Goal: Task Accomplishment & Management: Use online tool/utility

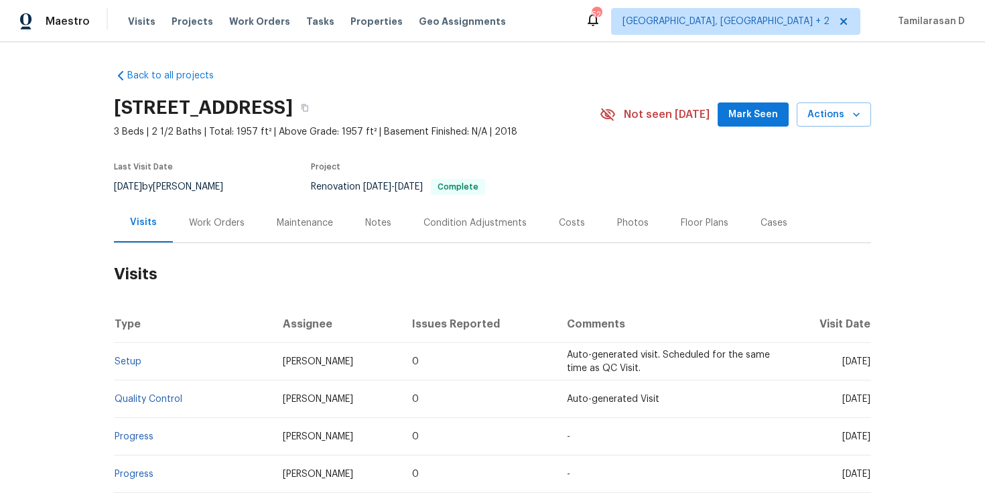
click at [191, 225] on div "Work Orders" at bounding box center [217, 222] width 56 height 13
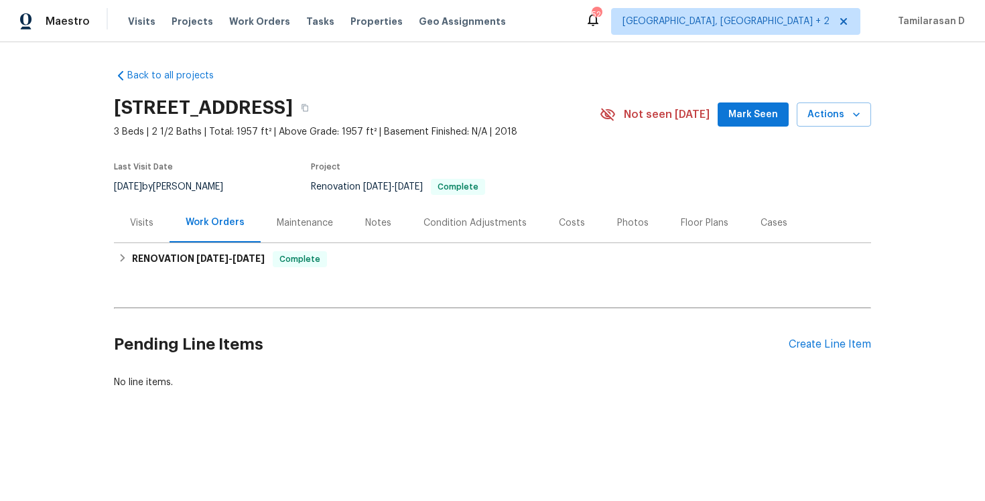
click at [121, 241] on div "Visits" at bounding box center [142, 223] width 56 height 40
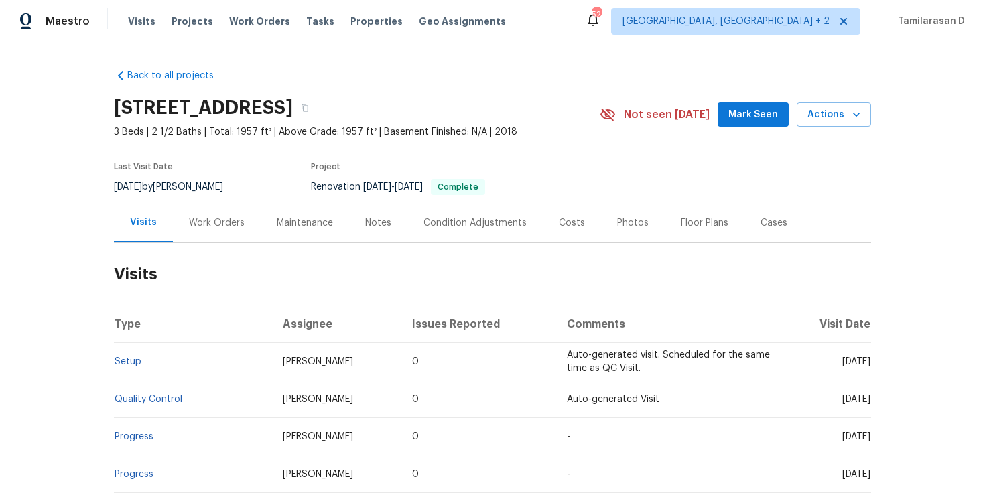
click at [180, 207] on div "Work Orders" at bounding box center [217, 223] width 88 height 40
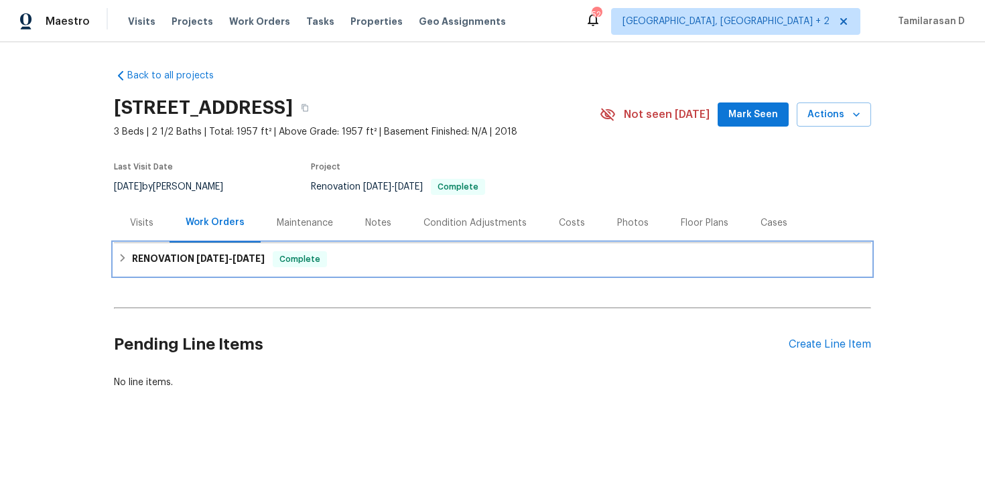
click at [155, 262] on h6 "RENOVATION [DATE] - [DATE]" at bounding box center [198, 259] width 133 height 16
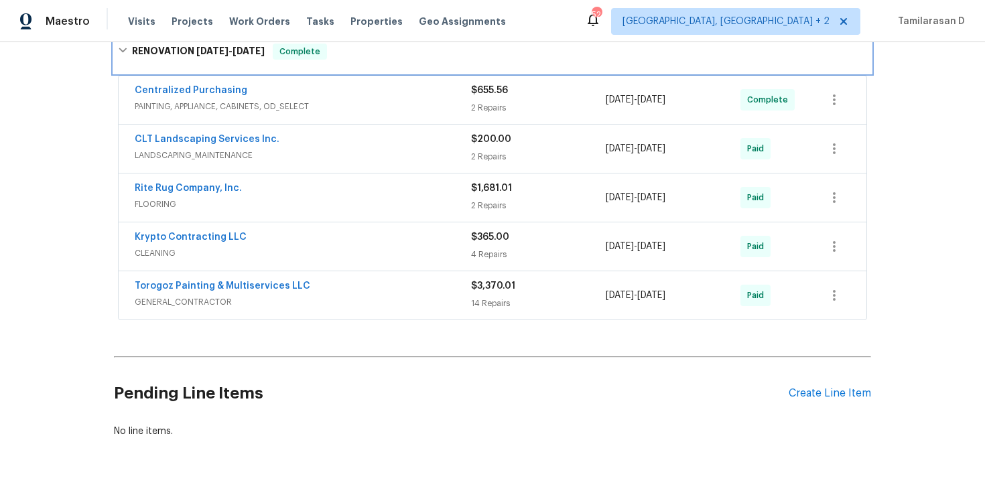
scroll to position [246, 0]
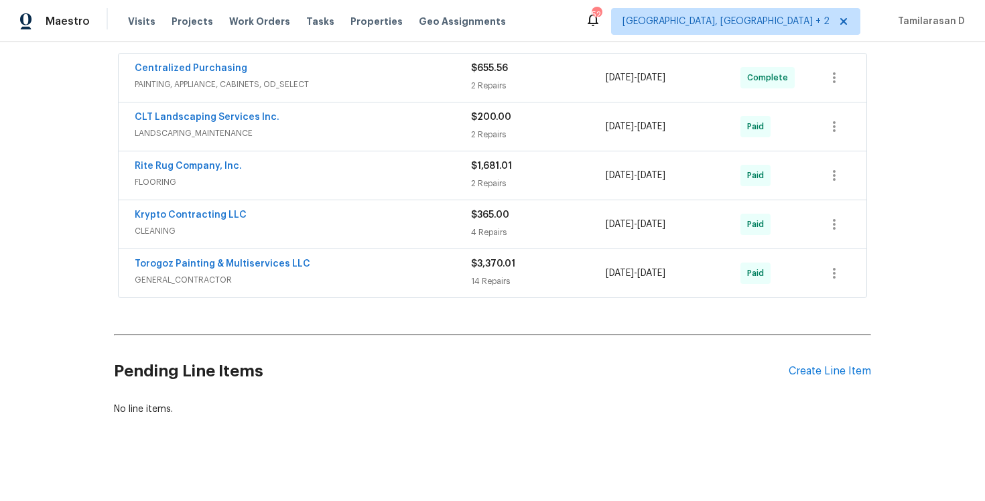
click at [282, 278] on span "GENERAL_CONTRACTOR" at bounding box center [303, 279] width 336 height 13
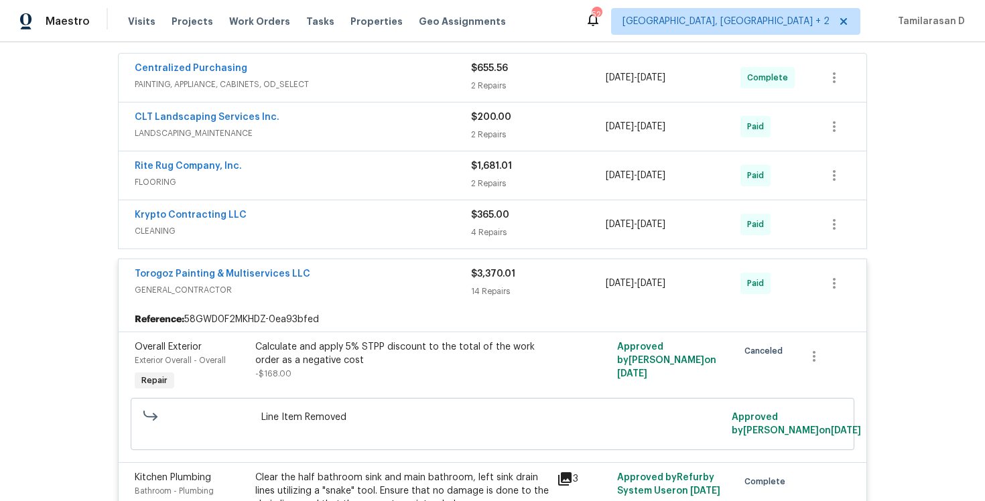
click at [334, 296] on span "GENERAL_CONTRACTOR" at bounding box center [303, 289] width 336 height 13
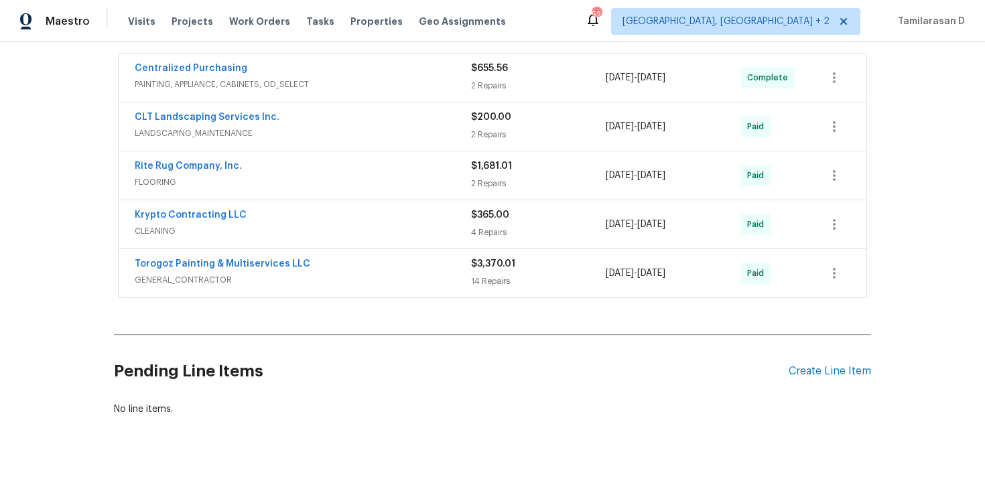
scroll to position [252, 0]
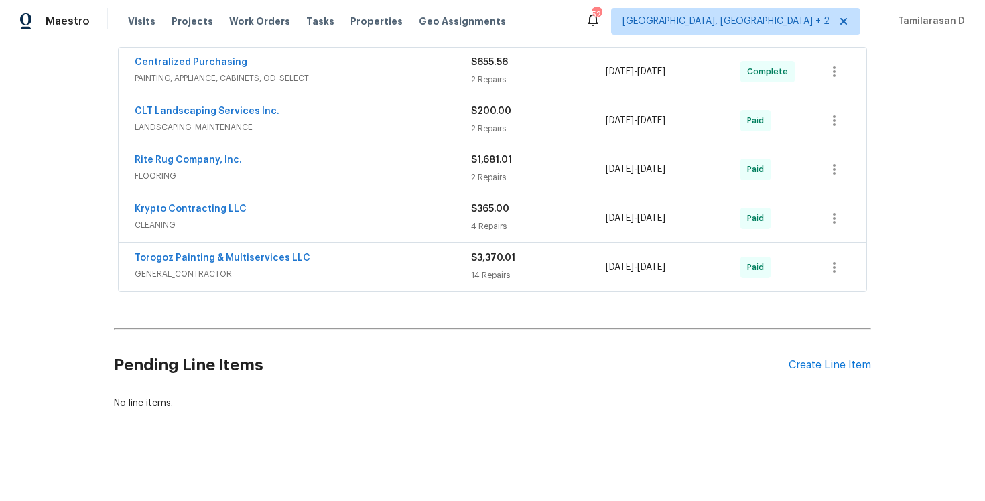
click at [828, 373] on div "Pending Line Items Create Line Item" at bounding box center [492, 365] width 757 height 62
click at [810, 365] on div "Create Line Item" at bounding box center [830, 365] width 82 height 13
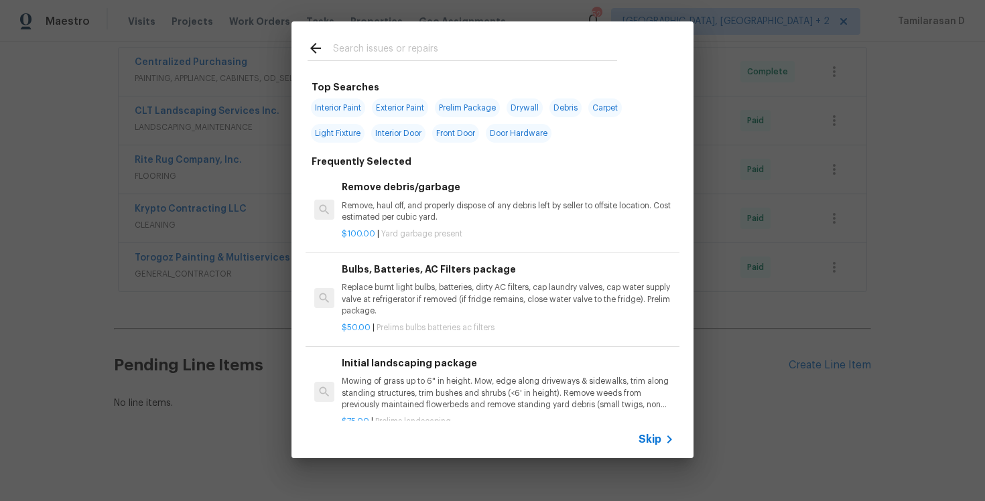
click at [651, 441] on span "Skip" at bounding box center [650, 439] width 23 height 13
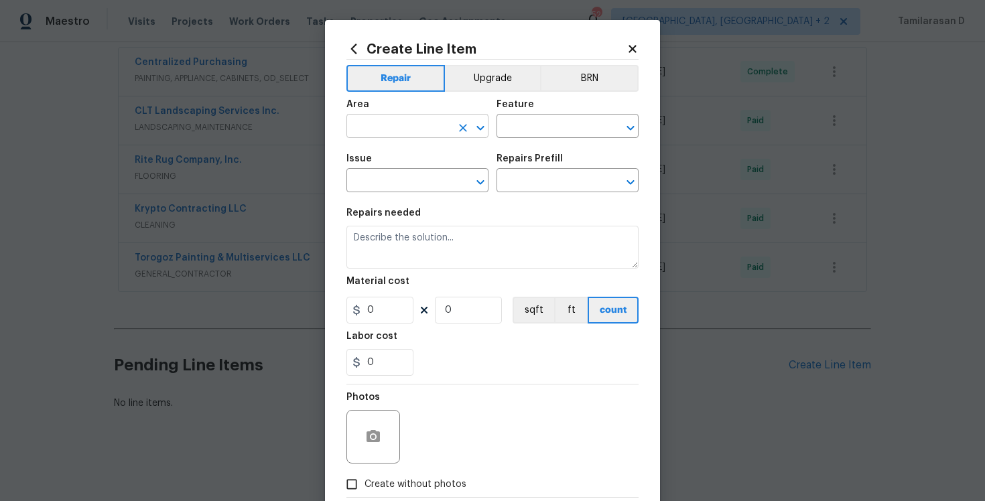
click at [369, 130] on input "text" at bounding box center [398, 127] width 105 height 21
click at [383, 184] on li "Interior Overall" at bounding box center [417, 180] width 142 height 22
type input "Interior Overall"
click at [529, 127] on input "text" at bounding box center [549, 127] width 105 height 21
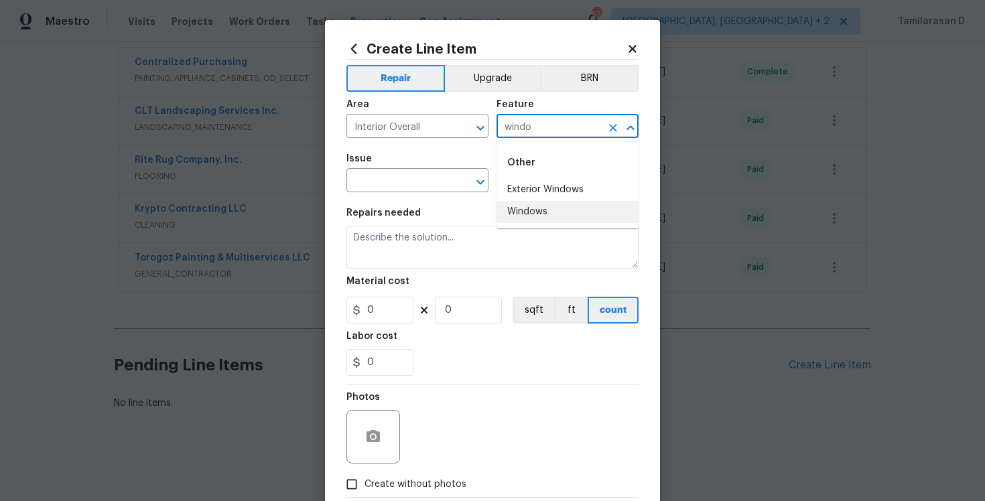
click at [542, 210] on li "Windows" at bounding box center [568, 212] width 142 height 22
type input "Windows"
click at [401, 187] on input "text" at bounding box center [398, 182] width 105 height 21
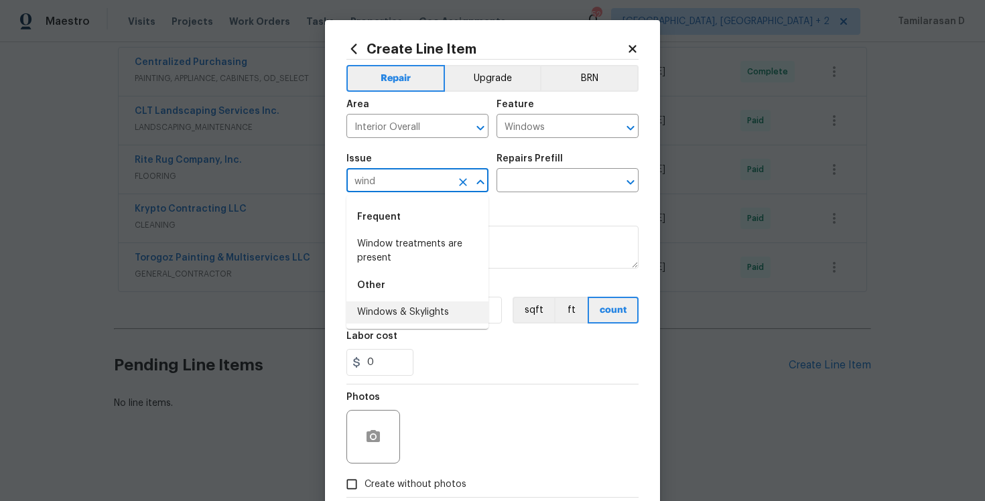
click at [387, 312] on li "Windows & Skylights" at bounding box center [417, 313] width 142 height 22
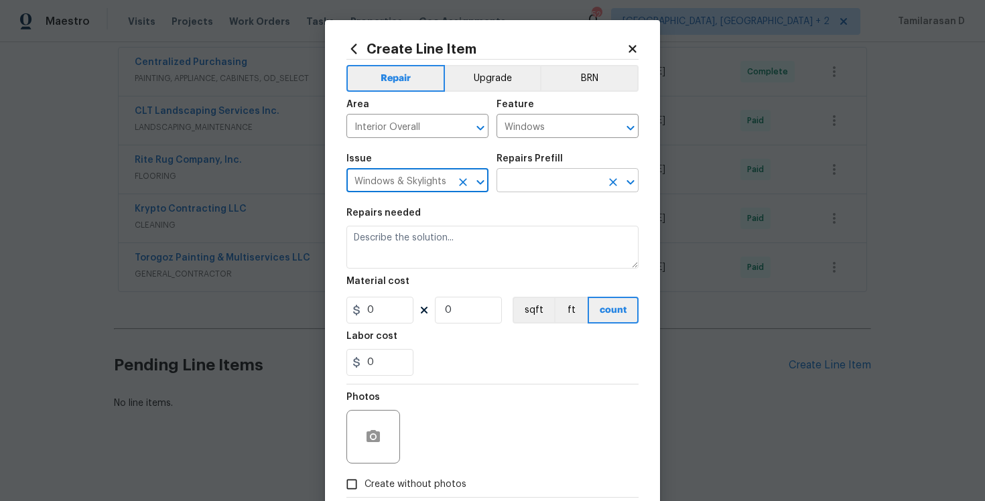
type input "Windows & Skylights"
click at [516, 182] on input "text" at bounding box center [549, 182] width 105 height 21
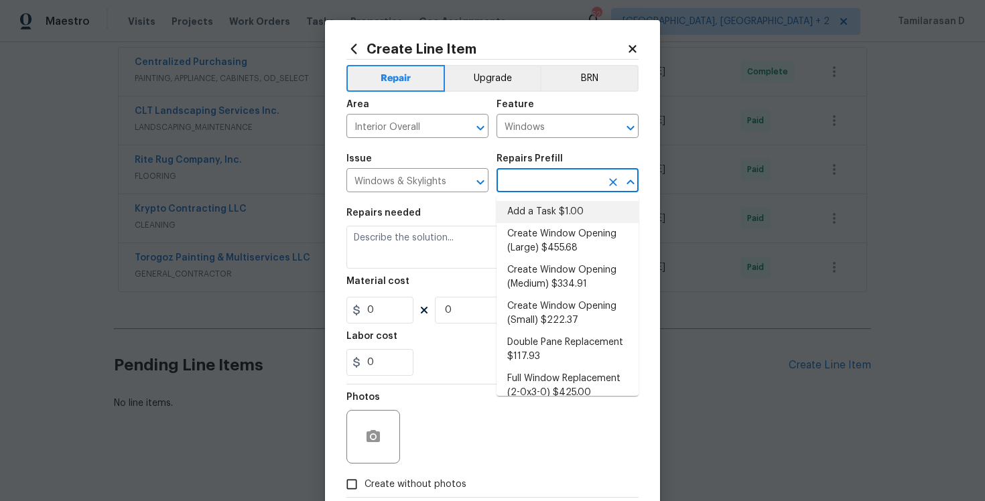
click at [524, 212] on li "Add a Task $1.00" at bounding box center [568, 212] width 142 height 22
type input "Add a Task $1.00"
type textarea "HPM to detail"
type input "1"
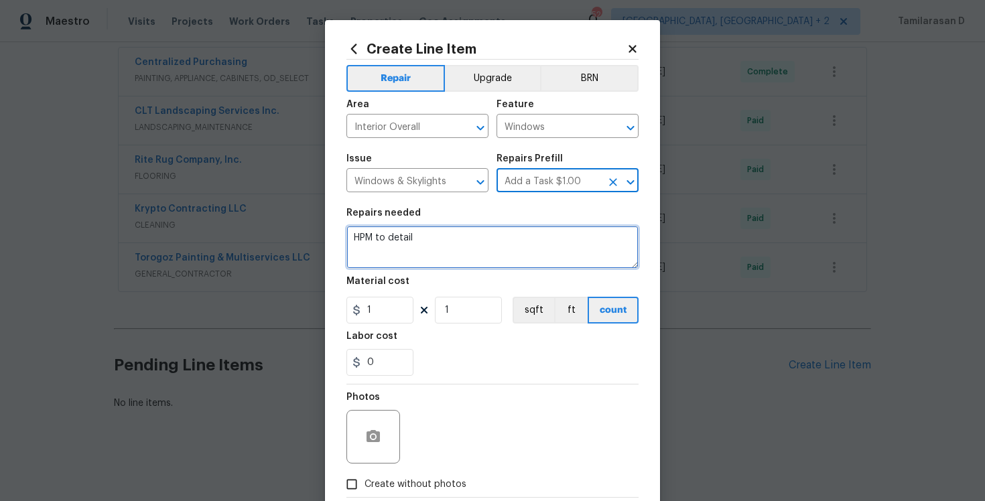
click at [415, 241] on textarea "HPM to detail" at bounding box center [492, 247] width 292 height 43
paste textarea "Rework: Feedback received that a piece of the vertical blinds hardware has fall…"
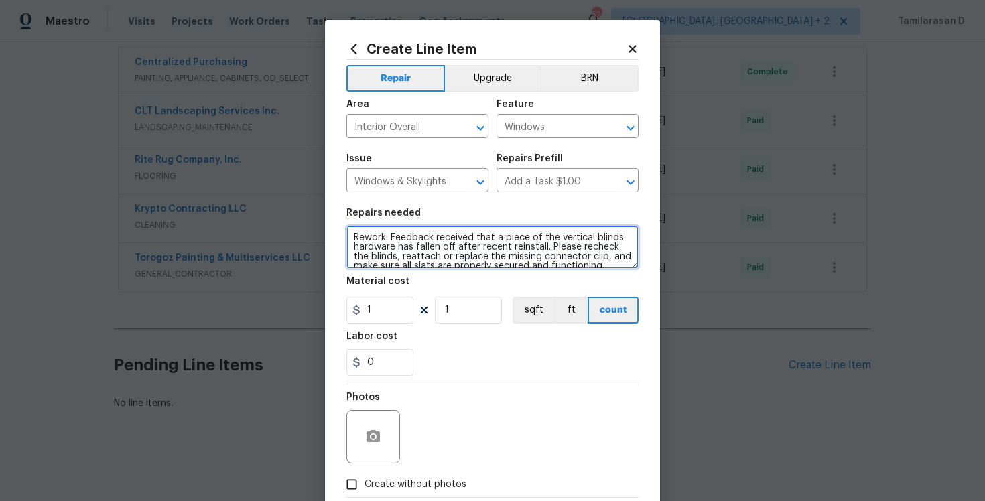
scroll to position [3, 0]
type textarea "Rework: Feedback received that a piece of the vertical blinds hardware has fall…"
click at [405, 311] on input "1" at bounding box center [379, 310] width 67 height 27
click at [470, 381] on section "Repairs needed Rework: Feedback received that a piece of the vertical blinds ha…" at bounding box center [492, 292] width 292 height 184
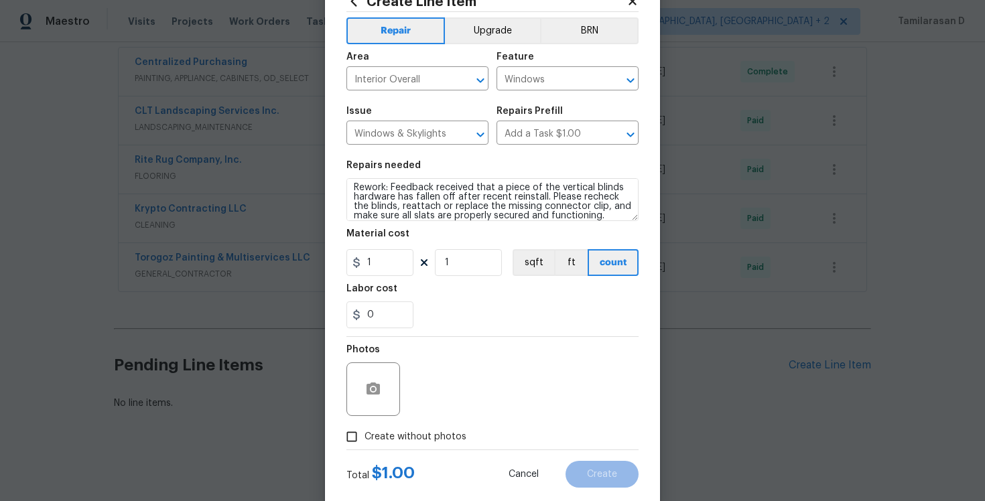
scroll to position [76, 0]
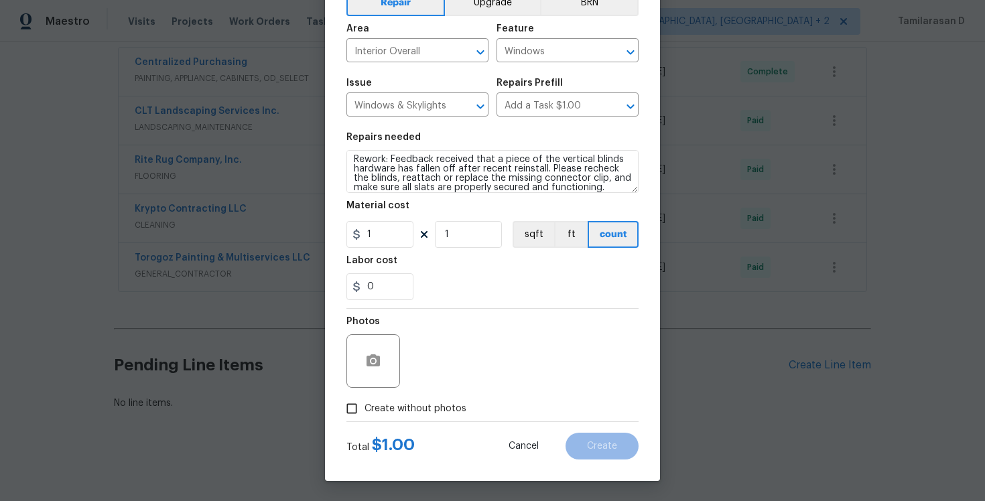
click at [363, 403] on input "Create without photos" at bounding box center [351, 408] width 25 height 25
checkbox input "true"
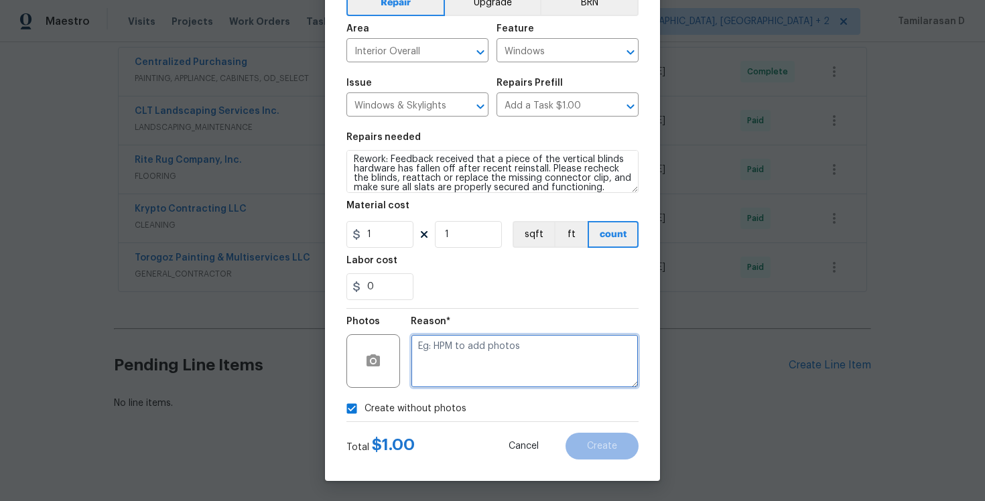
click at [455, 355] on textarea at bounding box center [525, 361] width 228 height 54
type textarea "N/A"
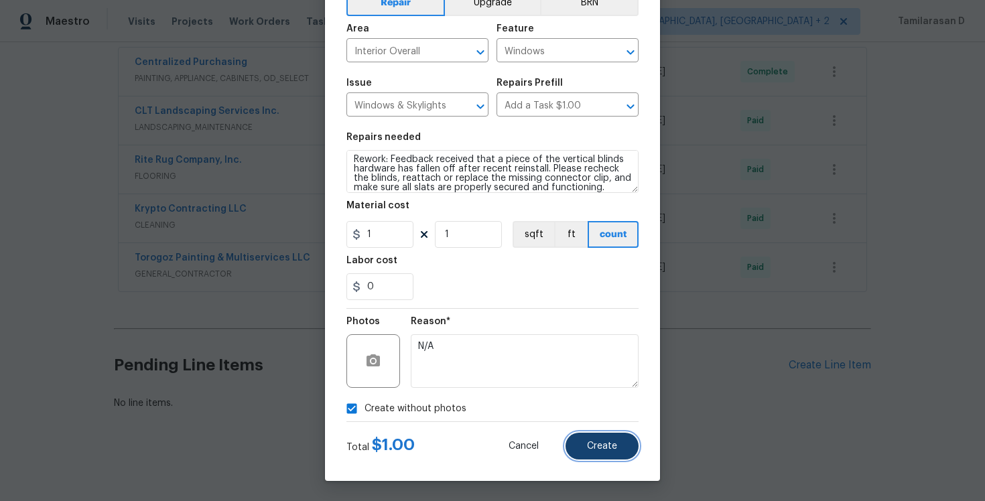
click at [603, 453] on button "Create" at bounding box center [602, 446] width 73 height 27
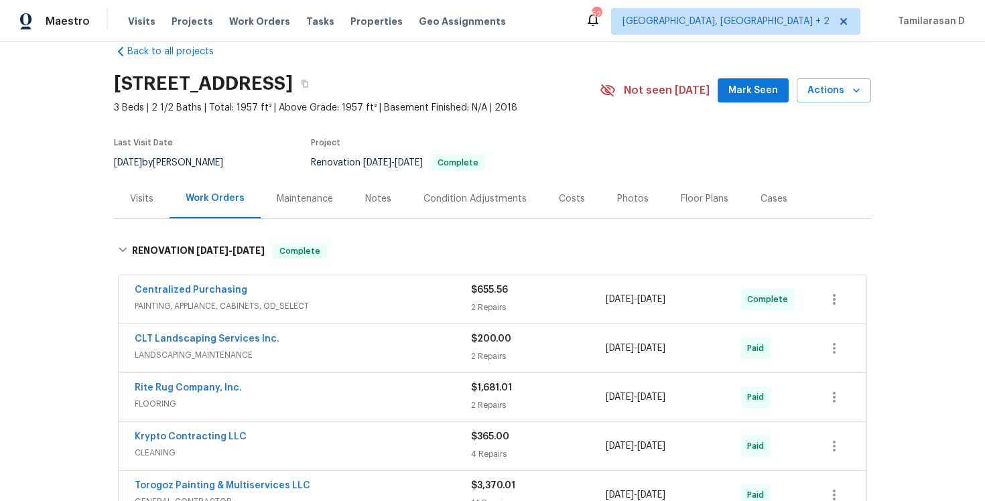
scroll to position [458, 0]
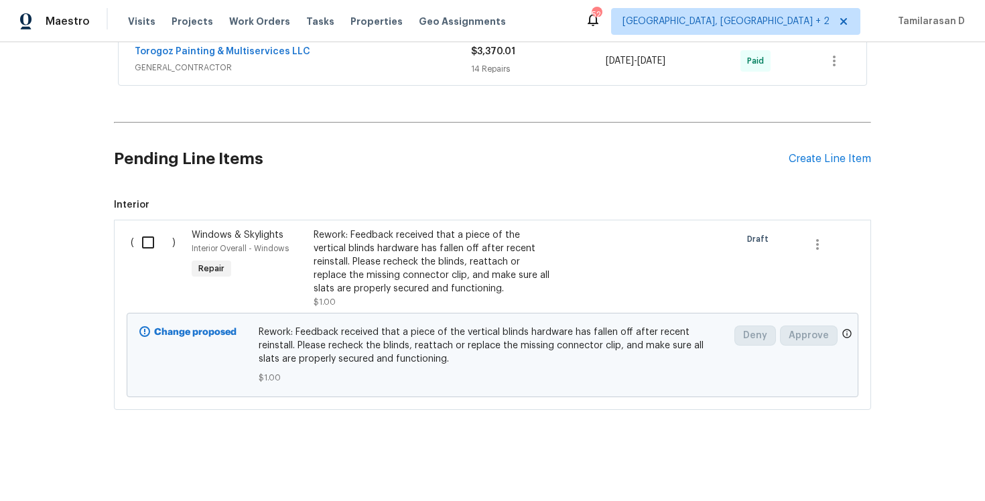
click at [166, 241] on input "checkbox" at bounding box center [153, 243] width 38 height 28
click at [906, 464] on span "Create Work Order" at bounding box center [908, 468] width 89 height 17
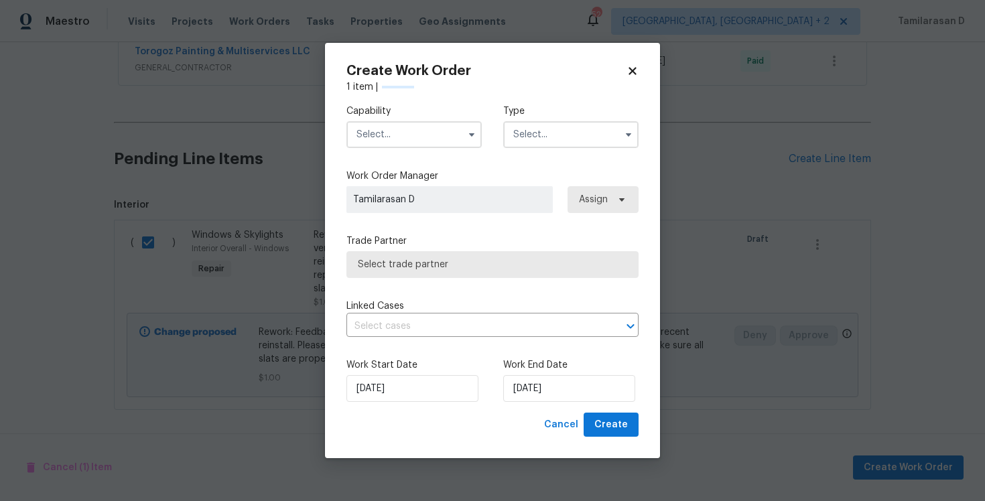
checkbox input "false"
click at [538, 128] on input "text" at bounding box center [570, 134] width 135 height 27
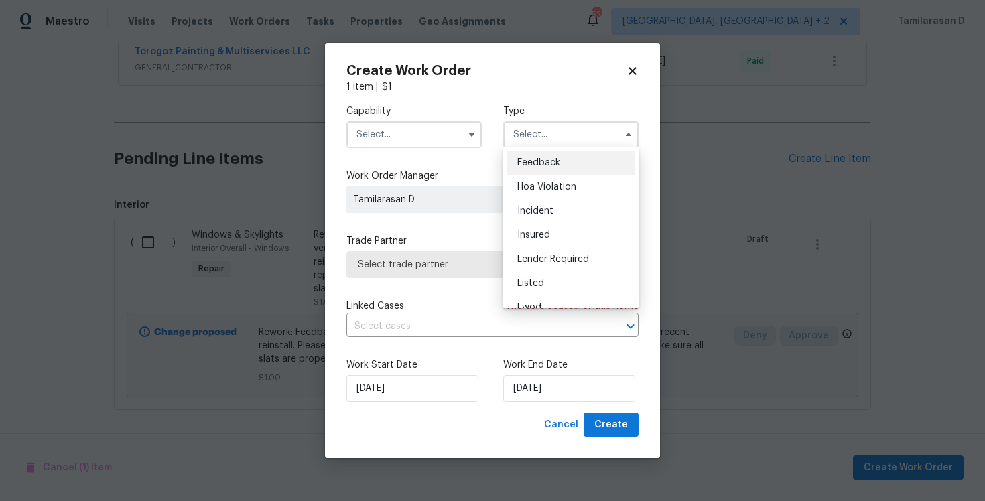
click at [529, 170] on div "Feedback" at bounding box center [571, 163] width 129 height 24
type input "Feedback"
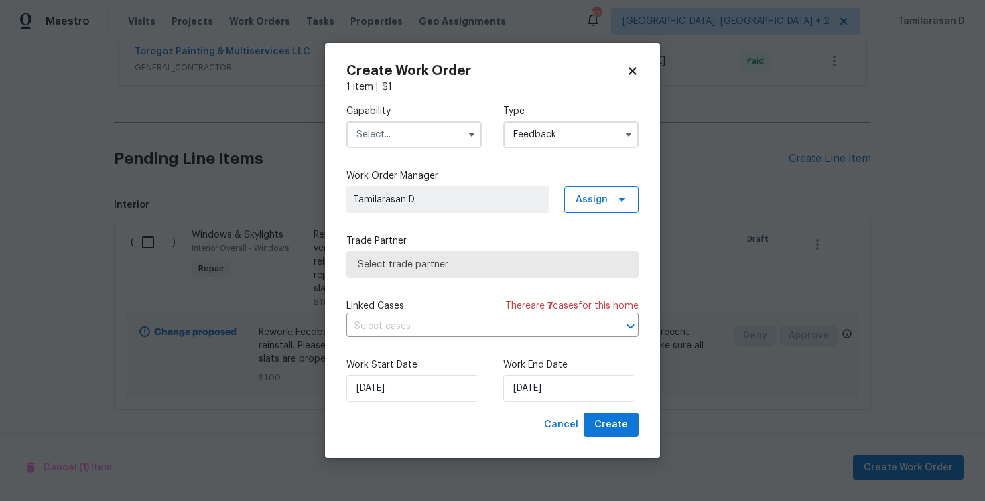
click at [410, 131] on input "text" at bounding box center [413, 134] width 135 height 27
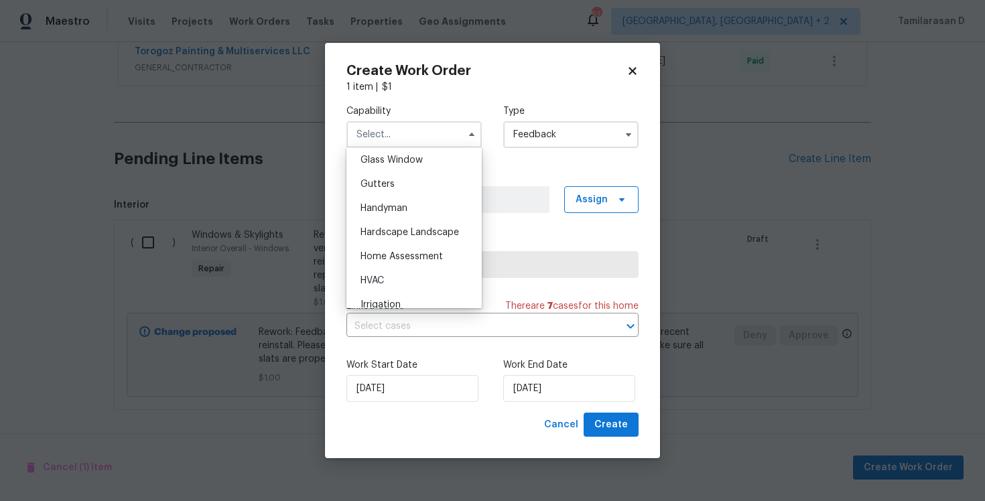
scroll to position [694, 0]
click at [394, 215] on div "Handyman" at bounding box center [414, 206] width 129 height 24
type input "Handyman"
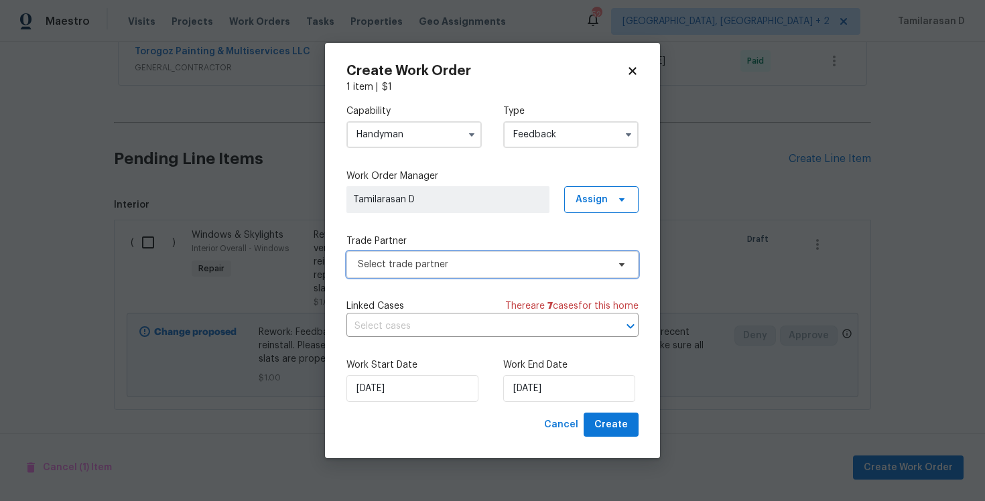
click at [438, 253] on span "Select trade partner" at bounding box center [492, 264] width 292 height 27
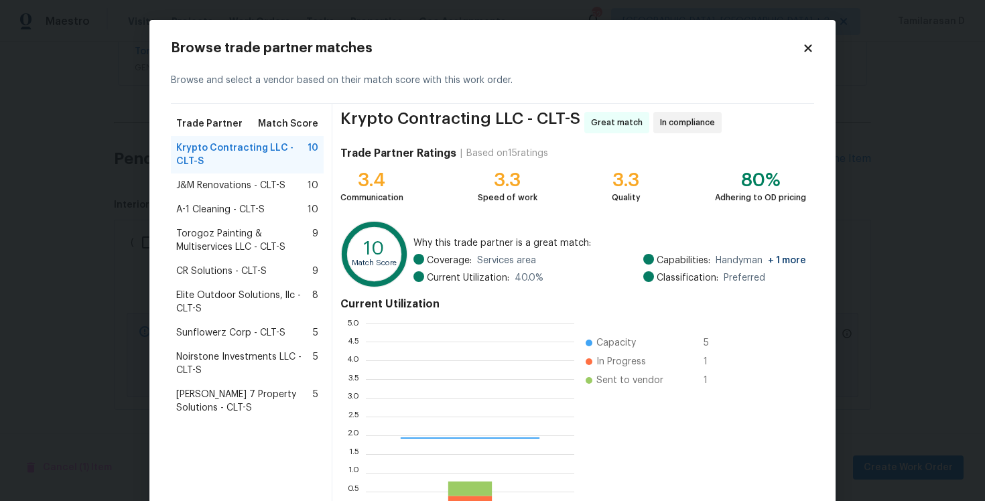
scroll to position [188, 208]
click at [220, 237] on span "Torogoz Painting & Multiservices LLC - CLT-S" at bounding box center [244, 240] width 136 height 27
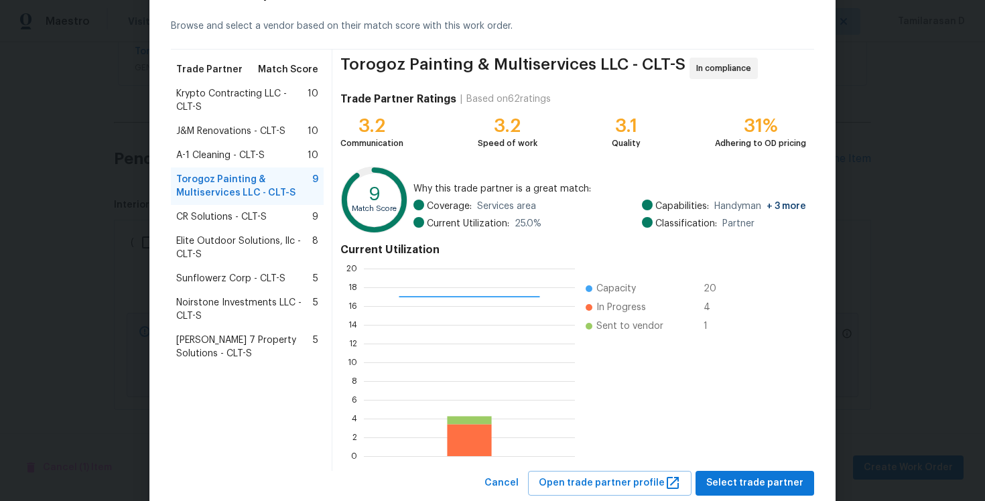
scroll to position [69, 0]
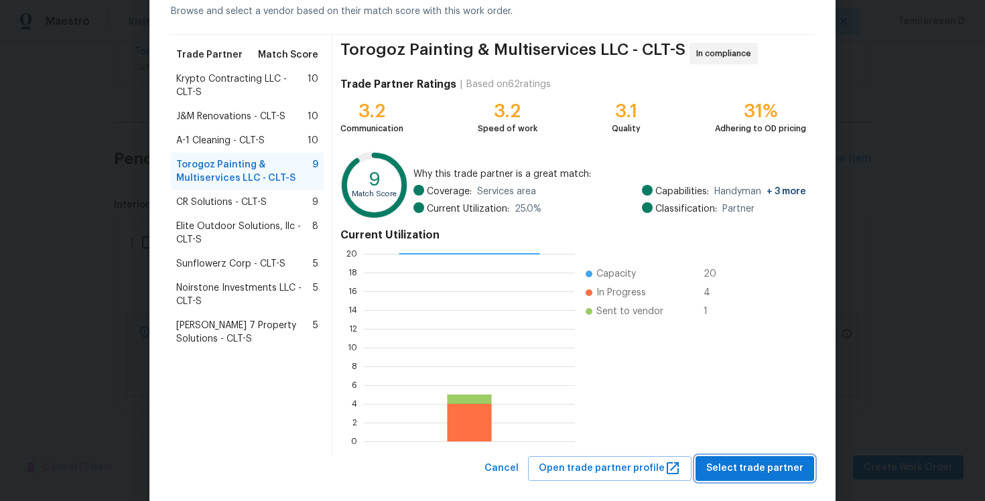
click at [753, 462] on span "Select trade partner" at bounding box center [754, 468] width 97 height 17
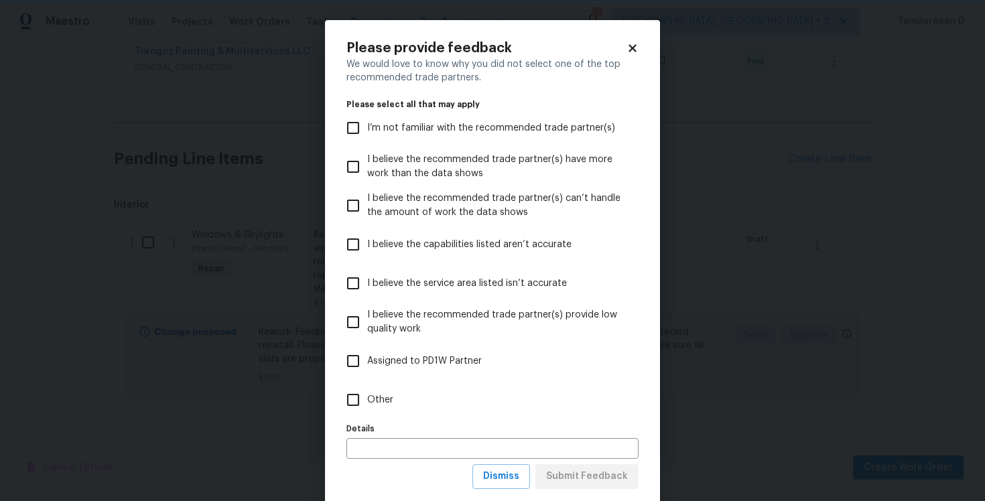
scroll to position [0, 0]
click at [381, 405] on span "Other" at bounding box center [380, 400] width 26 height 14
click at [367, 405] on input "Other" at bounding box center [353, 400] width 28 height 28
checkbox input "true"
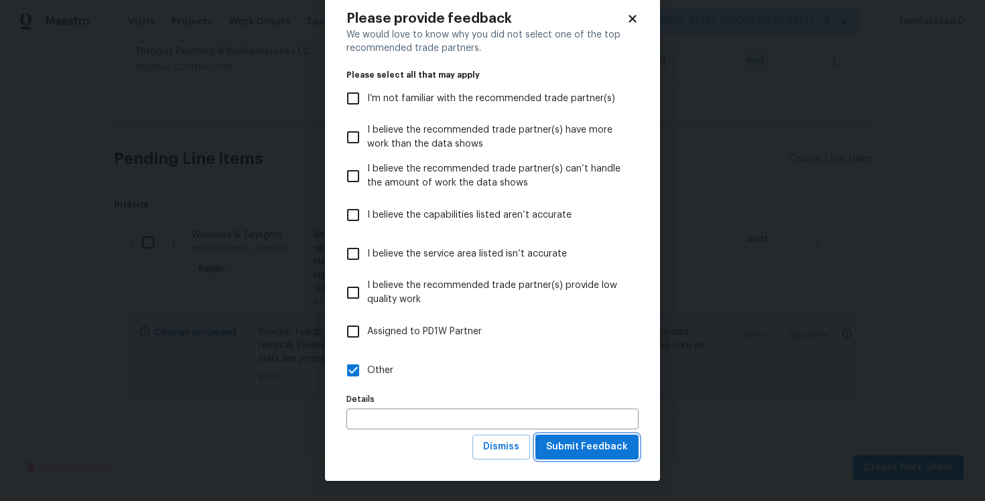
click at [592, 453] on span "Submit Feedback" at bounding box center [587, 447] width 82 height 17
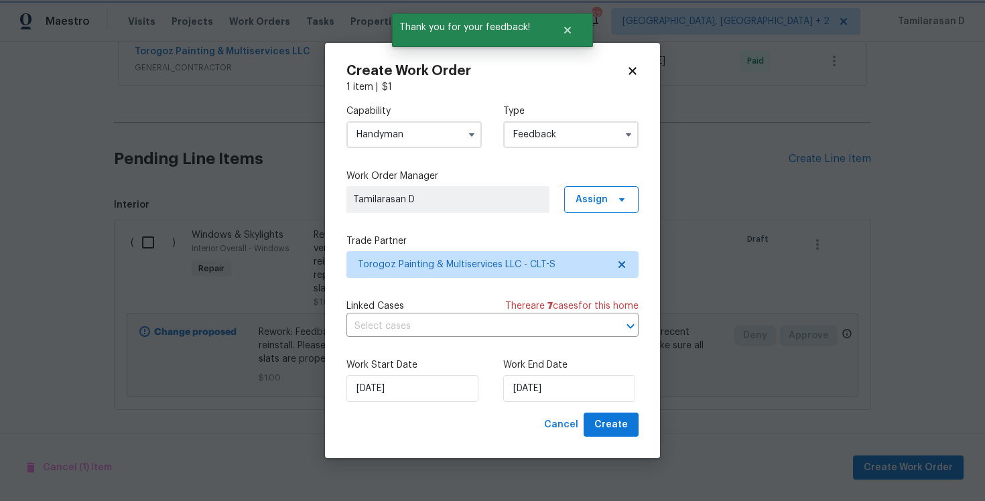
scroll to position [0, 0]
click at [529, 391] on input "[DATE]" at bounding box center [569, 388] width 132 height 27
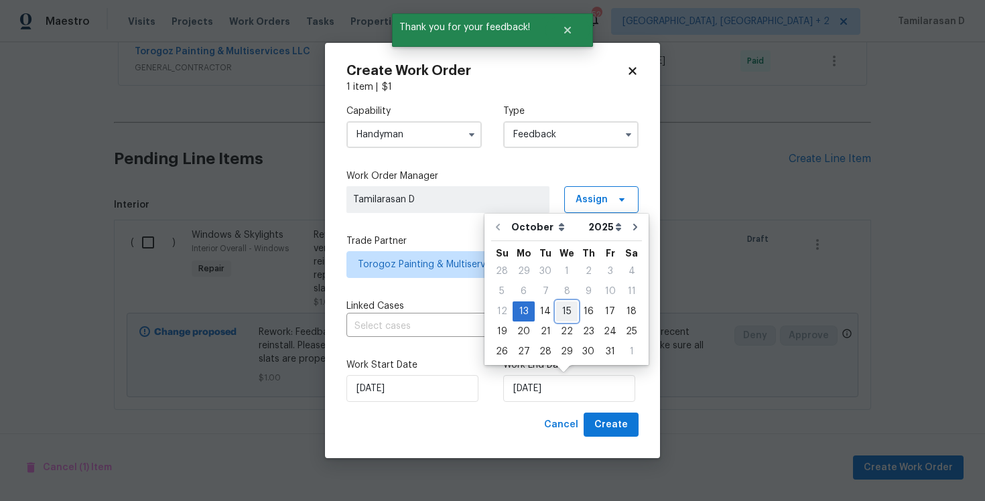
click at [565, 314] on div "15" at bounding box center [566, 311] width 21 height 19
type input "[DATE]"
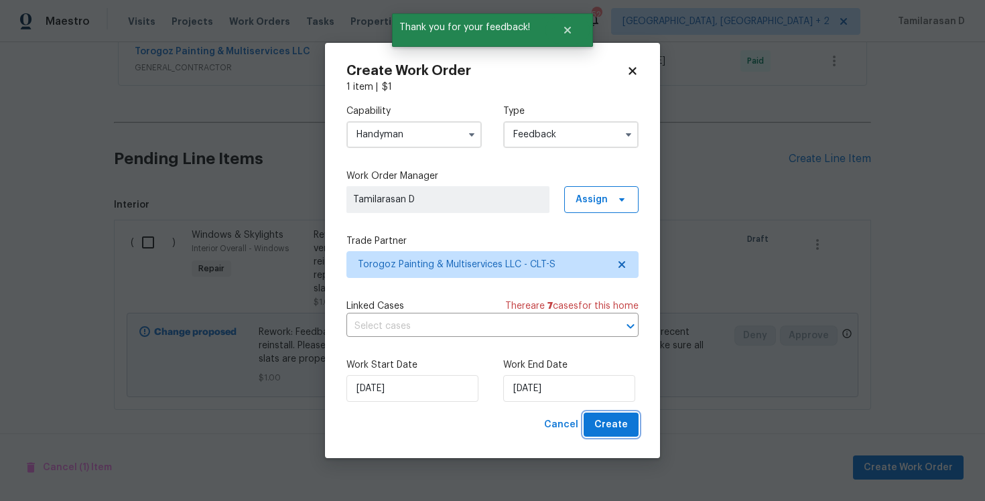
click at [617, 425] on span "Create" at bounding box center [611, 425] width 34 height 17
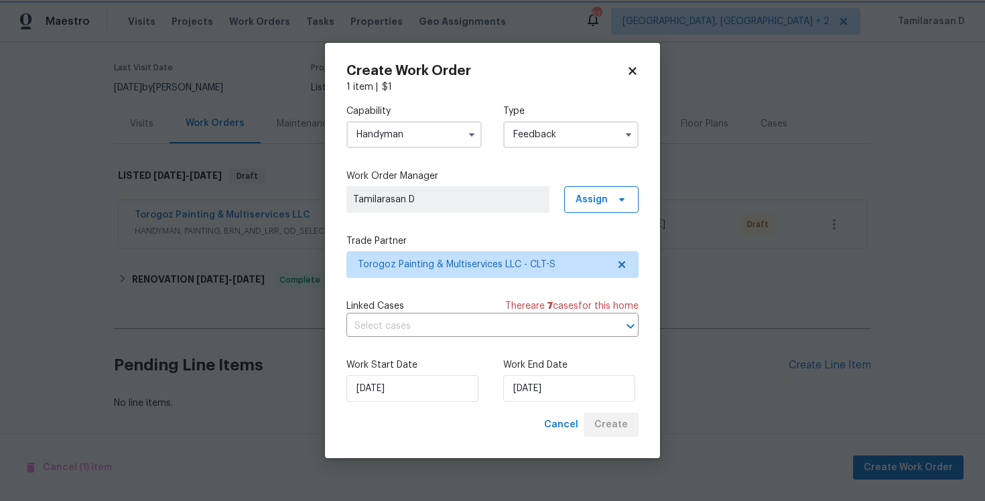
scroll to position [99, 0]
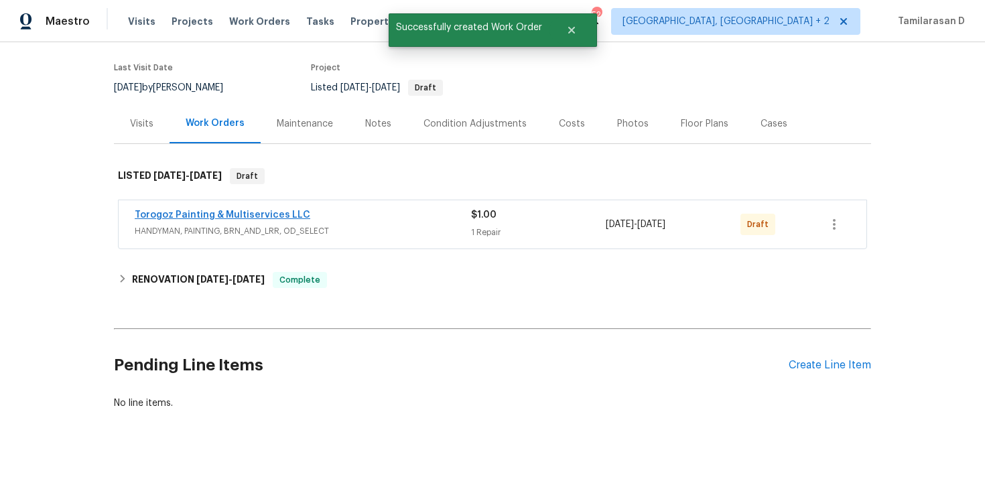
click at [211, 212] on link "Torogoz Painting & Multiservices LLC" at bounding box center [223, 214] width 176 height 9
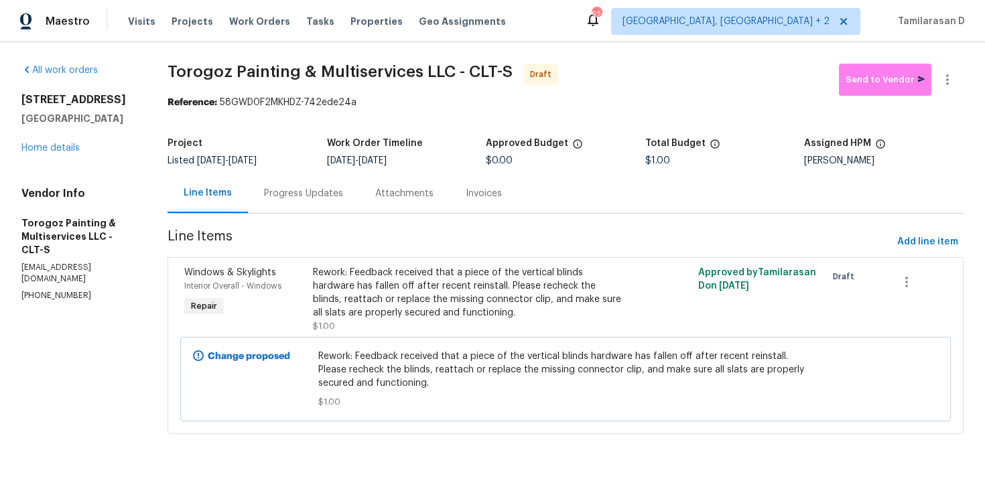
click at [316, 205] on div "Progress Updates" at bounding box center [303, 194] width 111 height 40
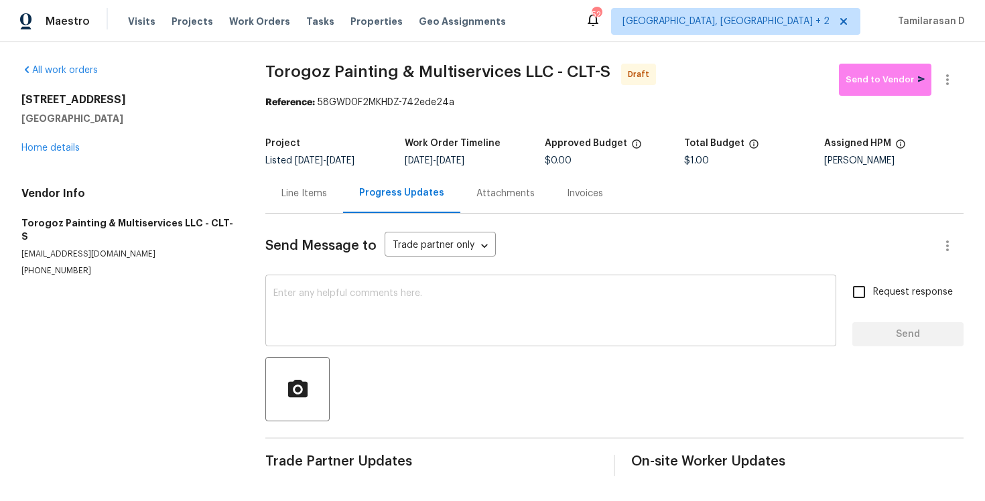
click at [313, 312] on textarea at bounding box center [550, 312] width 555 height 47
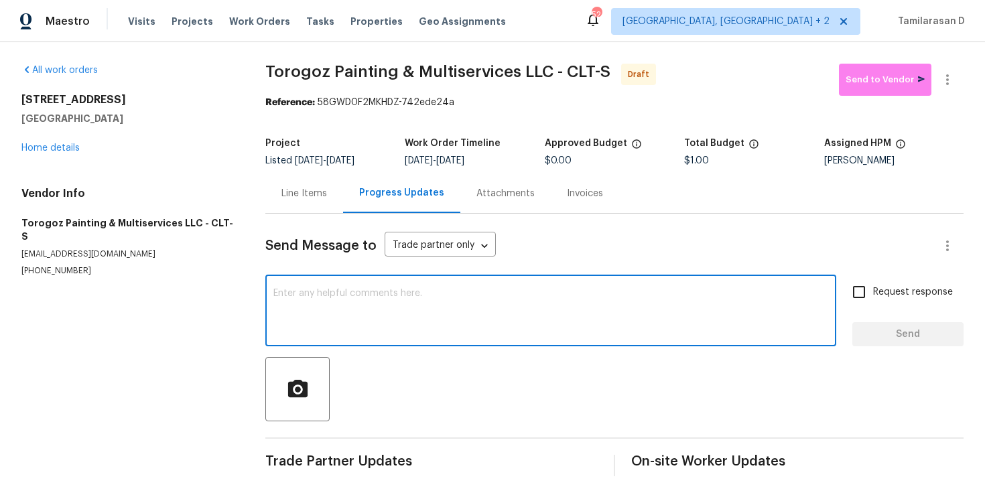
paste textarea "Hey, this is Tamil from Opendoor. I’m confirming you received the WO for the pr…"
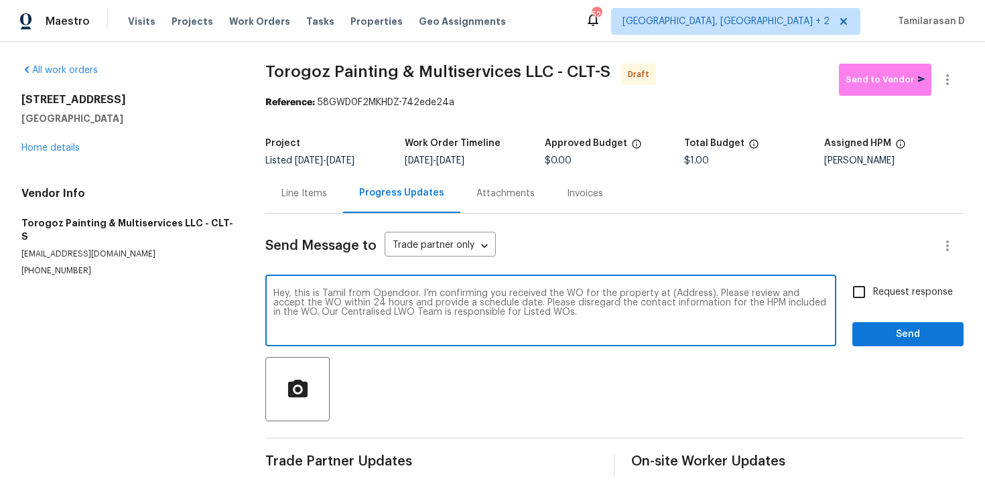
click at [688, 289] on textarea "Hey, this is Tamil from Opendoor. I’m confirming you received the WO for the pr…" at bounding box center [550, 312] width 555 height 47
paste textarea "[STREET_ADDRESS]"
type textarea "Hey, this is Tamil from Opendoor. I’m confirming you received the WO for the pr…"
click at [903, 278] on label "Request response" at bounding box center [899, 292] width 108 height 28
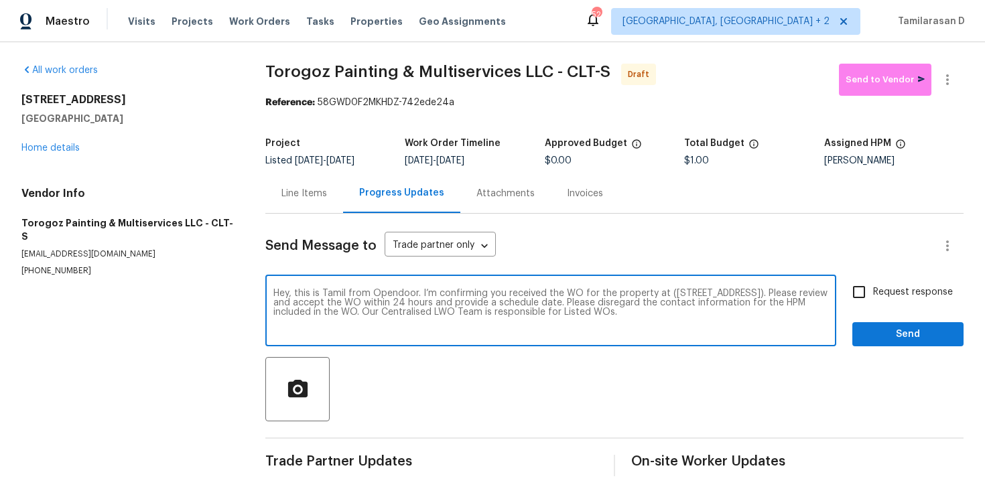
click at [873, 278] on input "Request response" at bounding box center [859, 292] width 28 height 28
checkbox input "true"
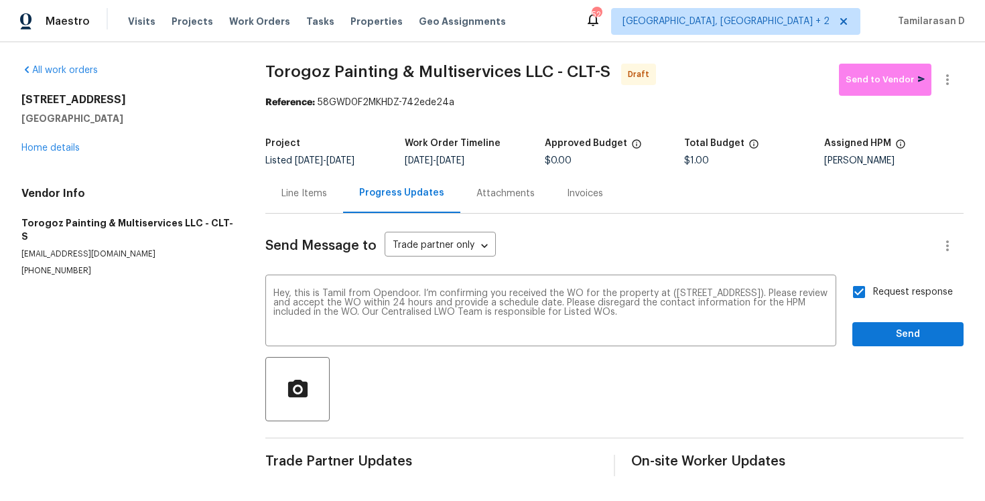
click at [880, 348] on div "Send Message to Trade partner only Trade partner only ​ Hey, this is Tamil from…" at bounding box center [614, 345] width 698 height 263
click at [881, 334] on span "Send" at bounding box center [908, 334] width 90 height 17
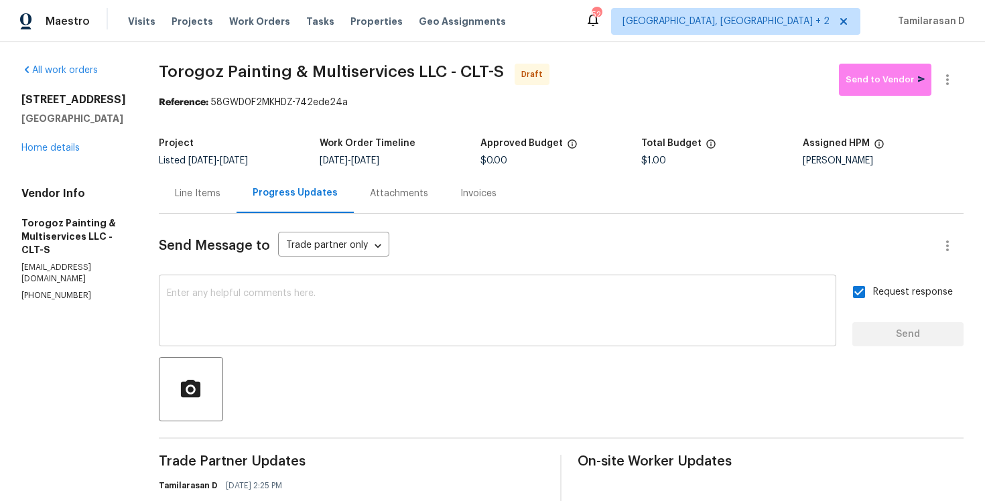
click at [245, 302] on textarea at bounding box center [497, 312] width 661 height 47
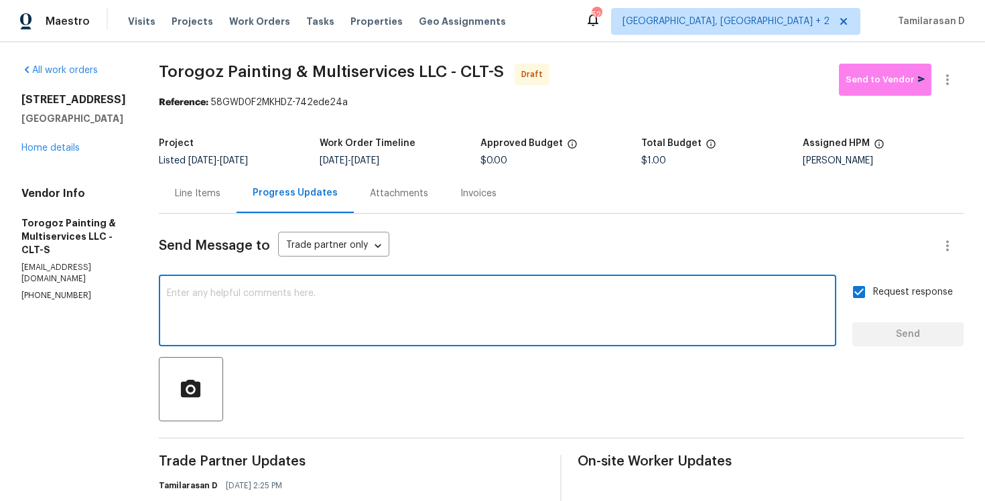
paste textarea "Attention All Work Orders must include before-photos (both close-up and wide-an…"
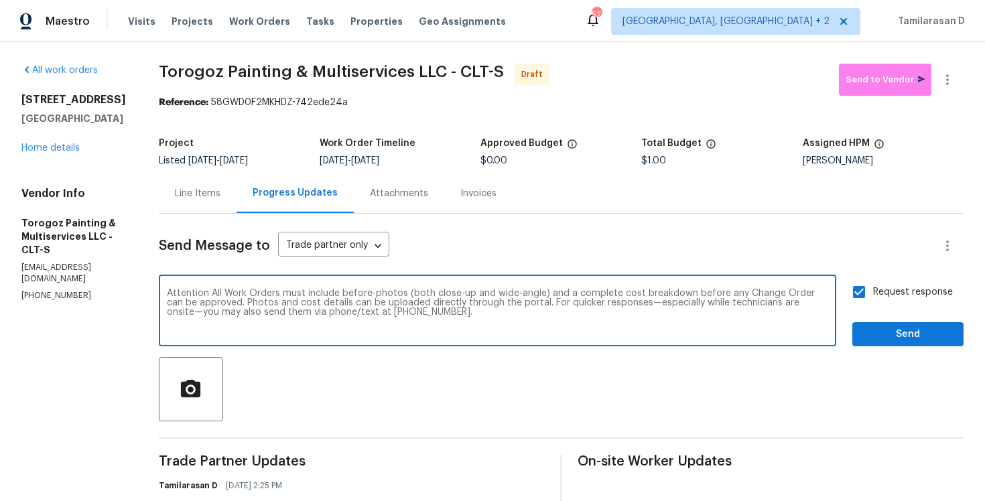
type textarea "Attention All Work Orders must include before-photos (both close-up and wide-an…"
click at [897, 333] on span "Send" at bounding box center [908, 334] width 90 height 17
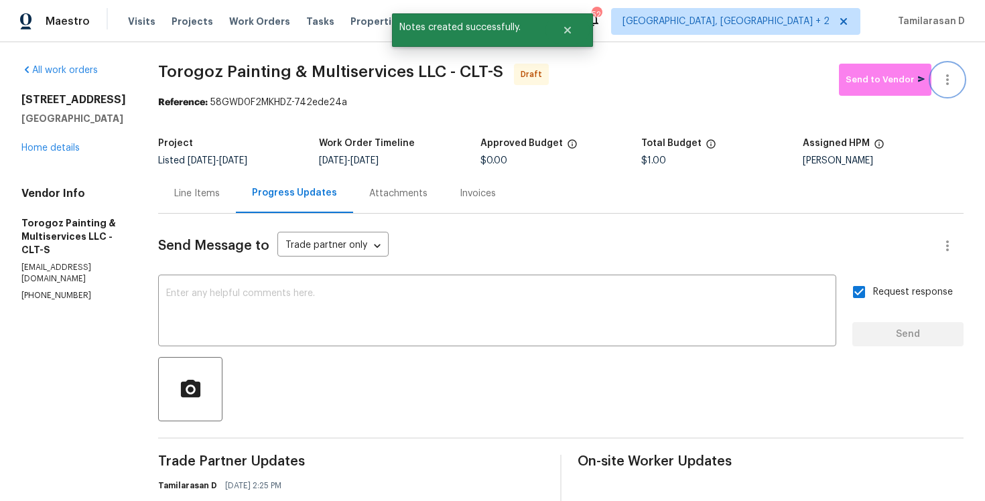
click at [954, 72] on icon "button" at bounding box center [948, 80] width 16 height 16
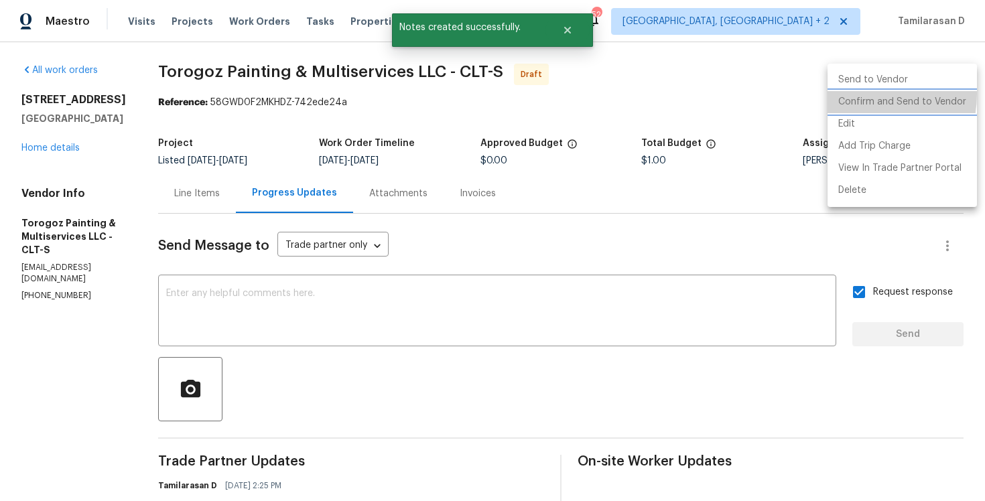
click at [855, 94] on li "Confirm and Send to Vendor" at bounding box center [902, 102] width 149 height 22
click at [639, 67] on div at bounding box center [492, 250] width 985 height 501
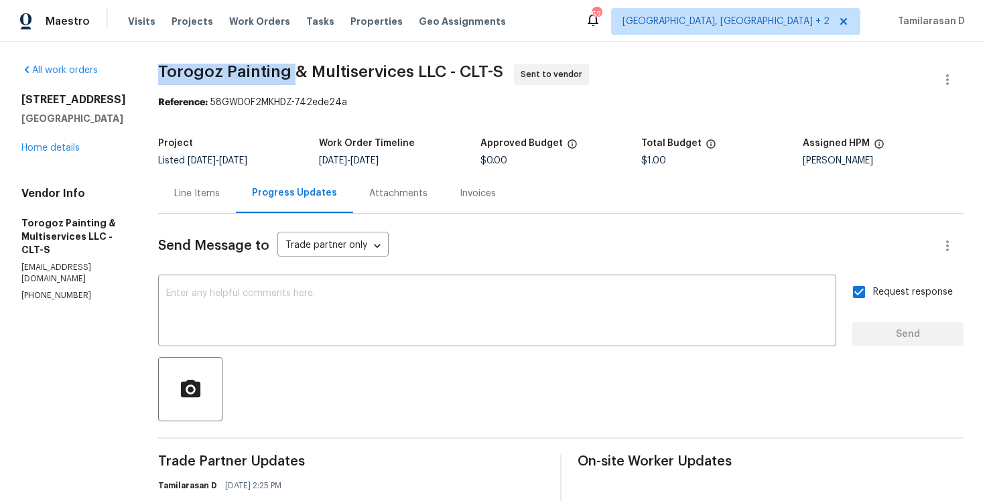
drag, startPoint x: 189, startPoint y: 69, endPoint x: 321, endPoint y: 78, distance: 132.3
click at [321, 78] on span "Torogoz Painting & Multiservices LLC - CLT-S Sent to vendor" at bounding box center [544, 80] width 773 height 32
copy span "Torogoz Painting"
click at [277, 127] on section "Torogoz Painting & Multiservices LLC - CLT-S Sent to vendor Reference: 58GWD0F2…" at bounding box center [561, 369] width 806 height 611
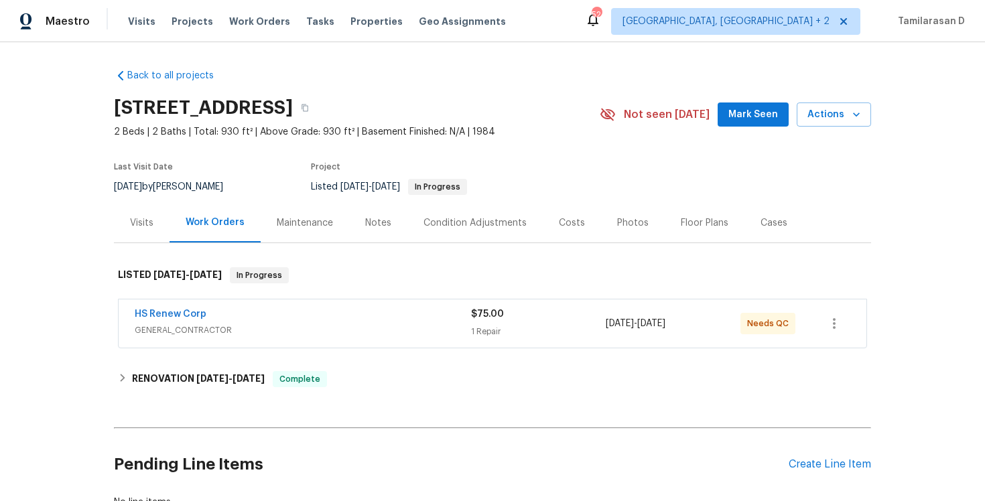
click at [235, 327] on span "GENERAL_CONTRACTOR" at bounding box center [303, 330] width 336 height 13
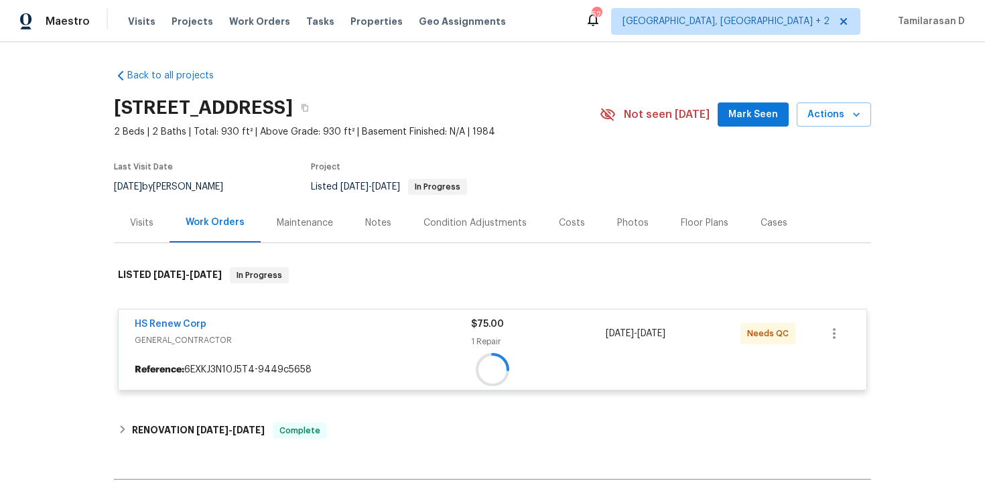
scroll to position [67, 0]
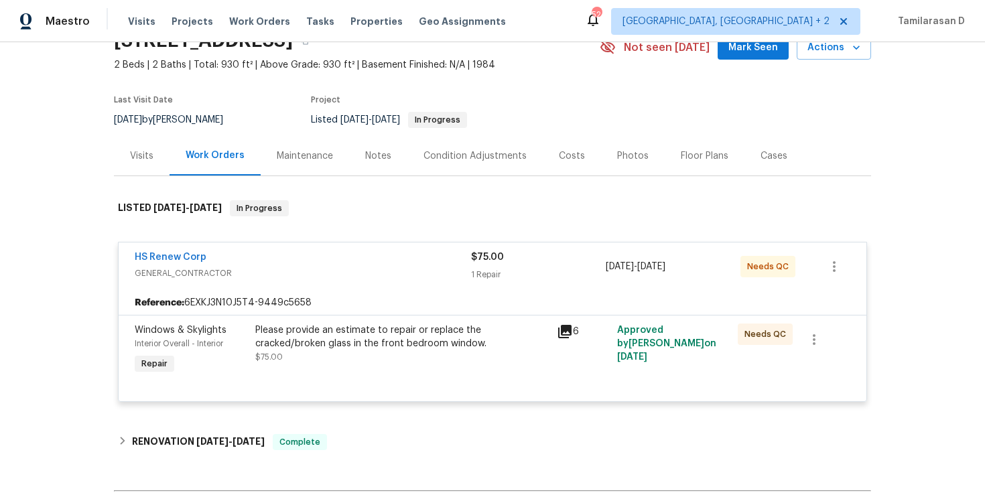
click at [240, 257] on div "HS Renew Corp" at bounding box center [303, 259] width 336 height 16
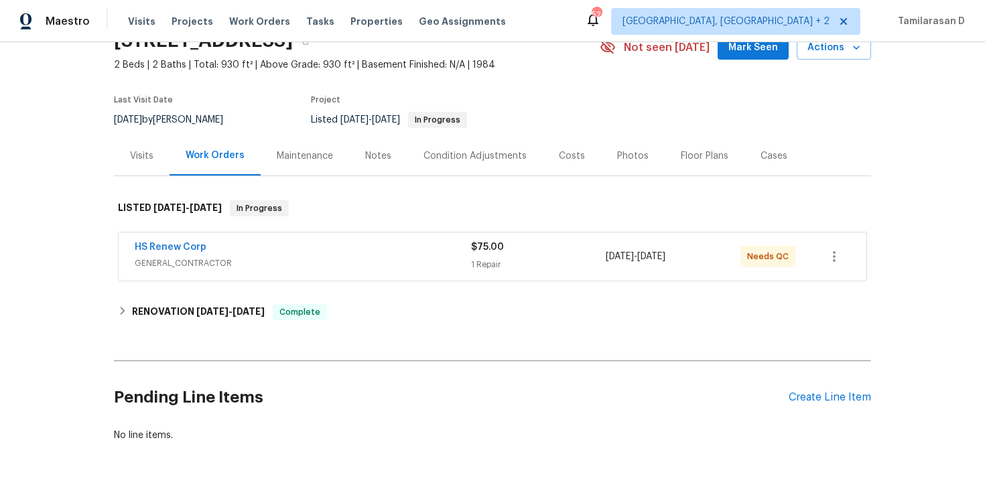
click at [815, 389] on div "Pending Line Items Create Line Item" at bounding box center [492, 398] width 757 height 62
click at [806, 403] on div "Create Line Item" at bounding box center [830, 397] width 82 height 13
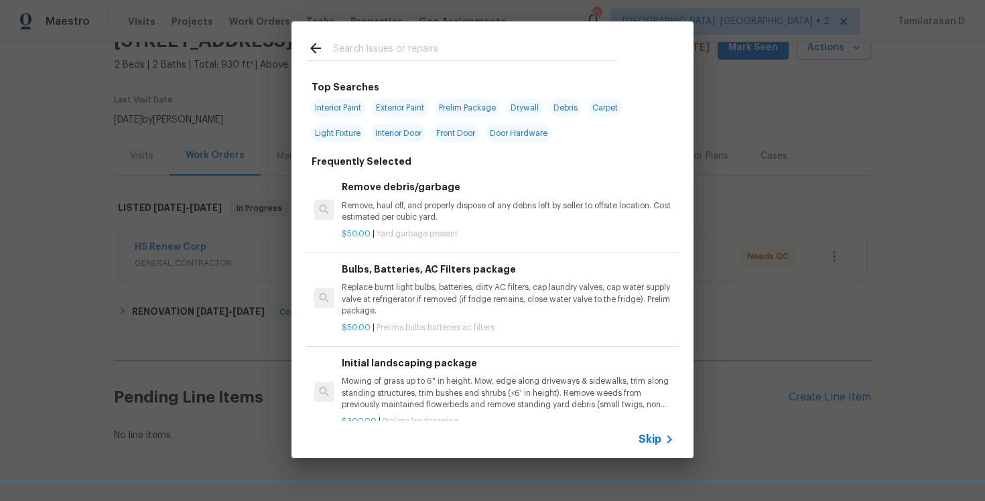
click at [645, 434] on span "Skip" at bounding box center [650, 439] width 23 height 13
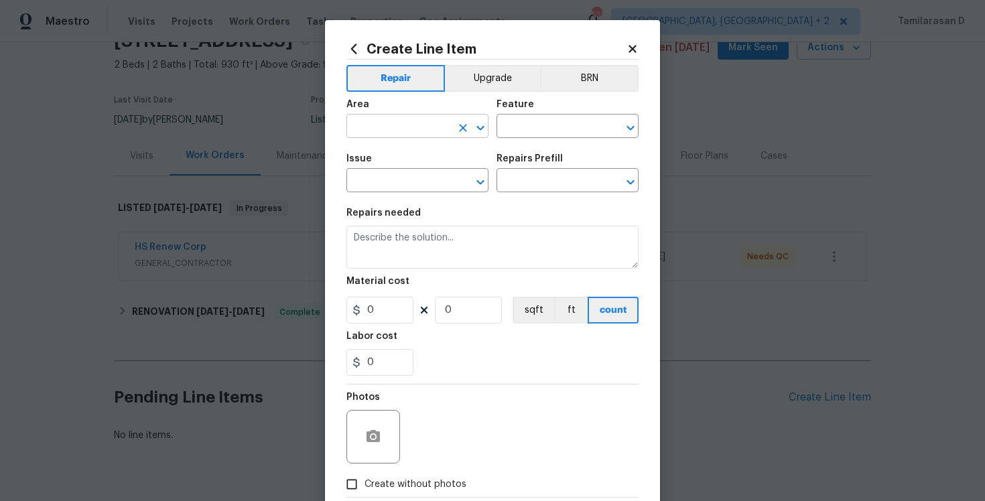
click at [375, 133] on input "text" at bounding box center [398, 127] width 105 height 21
click at [387, 157] on li "Bedroom" at bounding box center [417, 158] width 142 height 22
type input "Bedroom"
click at [536, 119] on input "text" at bounding box center [549, 127] width 105 height 21
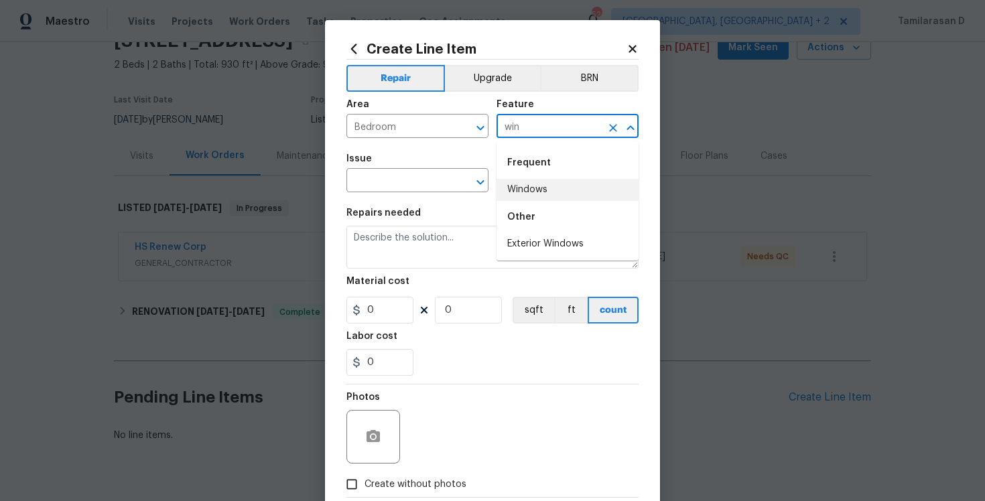
click at [537, 190] on li "Windows" at bounding box center [568, 190] width 142 height 22
type input "Windows"
click at [393, 181] on input "text" at bounding box center [398, 182] width 105 height 21
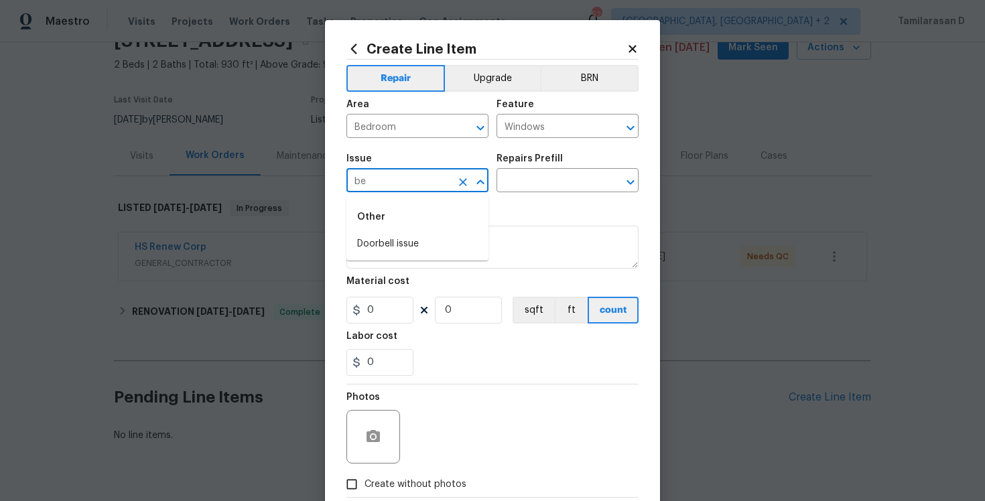
type input "b"
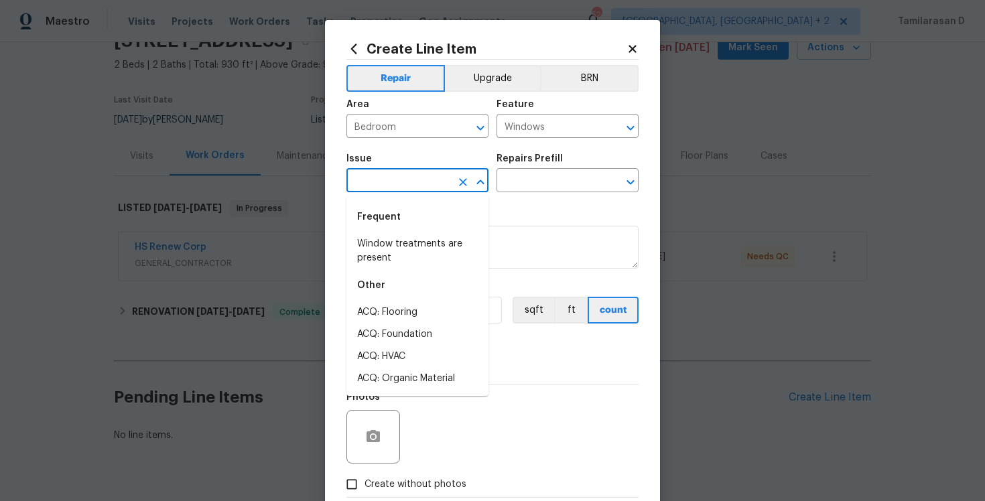
click at [375, 176] on input "text" at bounding box center [398, 182] width 105 height 21
click at [413, 316] on li "Windows & Skylights" at bounding box center [417, 313] width 142 height 22
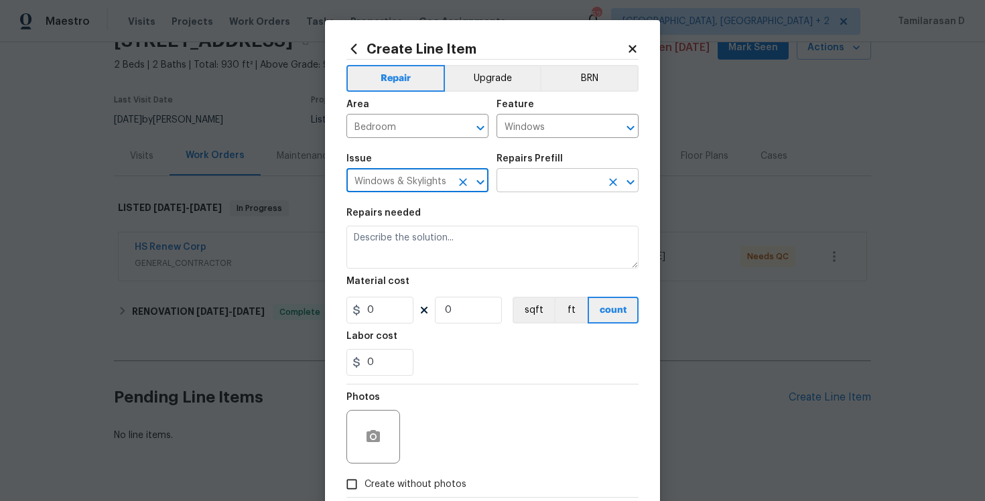
type input "Windows & Skylights"
click at [570, 172] on input "text" at bounding box center [549, 182] width 105 height 21
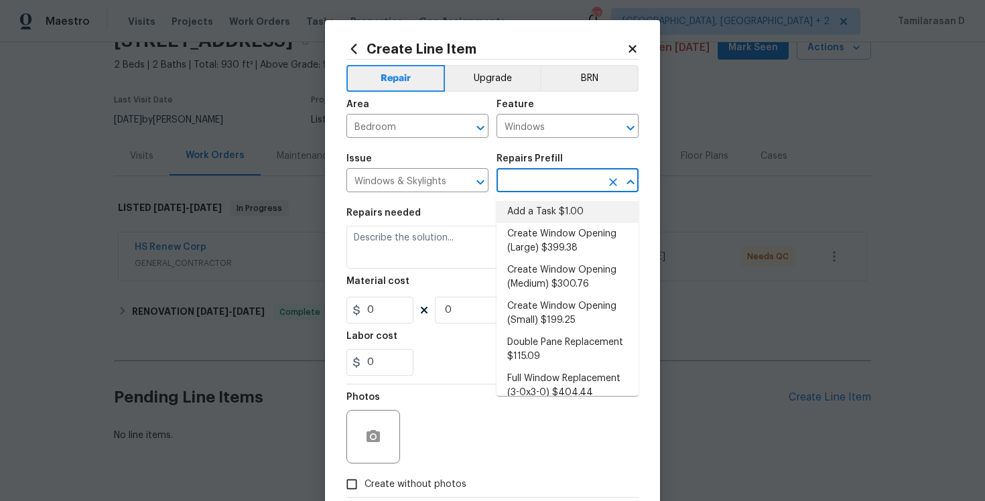
click at [520, 210] on li "Add a Task $1.00" at bounding box center [568, 212] width 142 height 22
type input "Add a Task $1.00"
type textarea "HPM to detail"
type input "1"
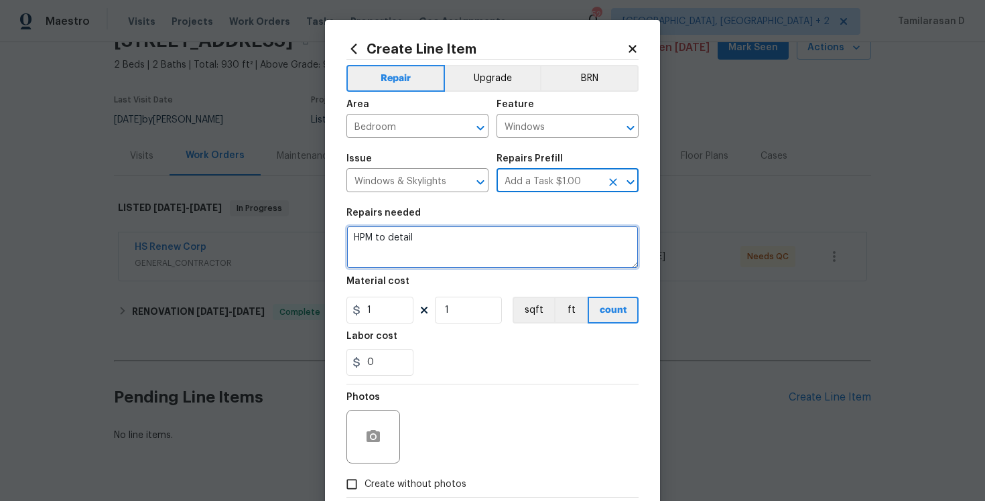
click at [394, 251] on textarea "HPM to detail" at bounding box center [492, 247] width 292 height 43
paste textarea "Received feedback The front bedroom window glass fell down the window was expos…"
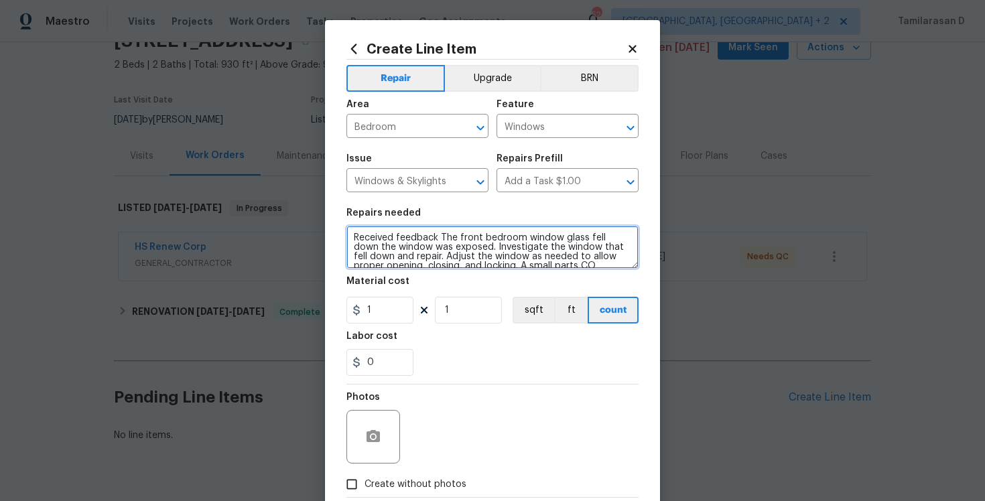
scroll to position [40, 0]
type textarea "Received feedback The front bedroom window glass fell down the window was expos…"
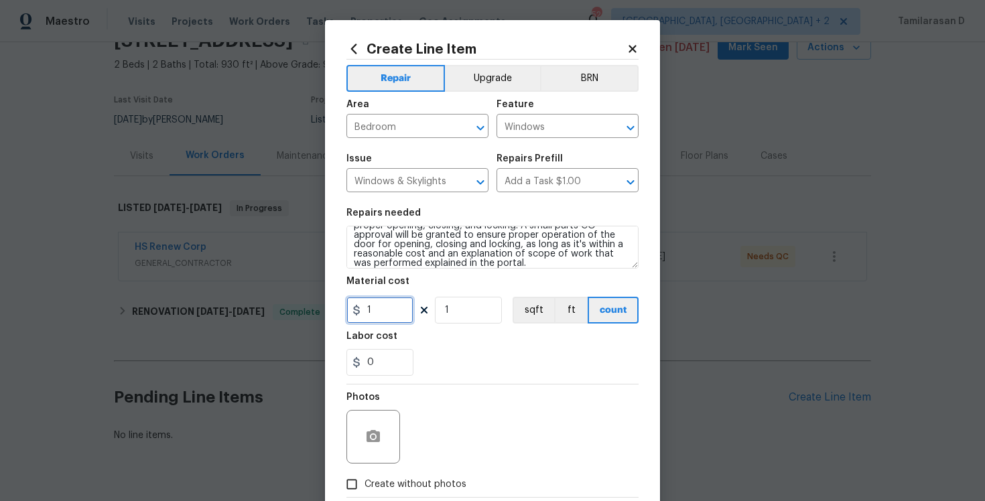
click at [384, 306] on input "1" at bounding box center [379, 310] width 67 height 27
type input "75"
click at [473, 346] on div "Labor cost" at bounding box center [492, 340] width 292 height 17
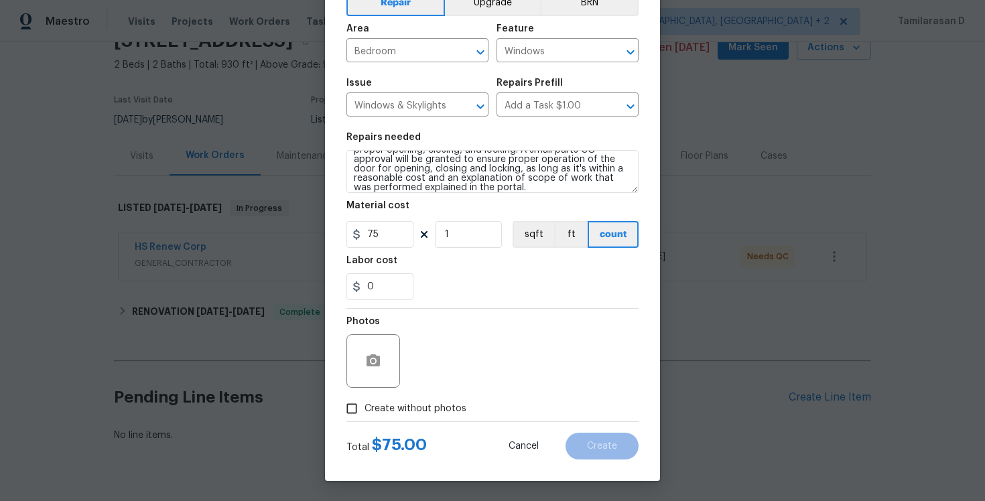
click at [332, 418] on div "Create Line Item Repair Upgrade BRN Area Bedroom ​ Feature Windows ​ Issue Wind…" at bounding box center [492, 212] width 335 height 537
click at [354, 415] on input "Create without photos" at bounding box center [351, 408] width 25 height 25
checkbox input "true"
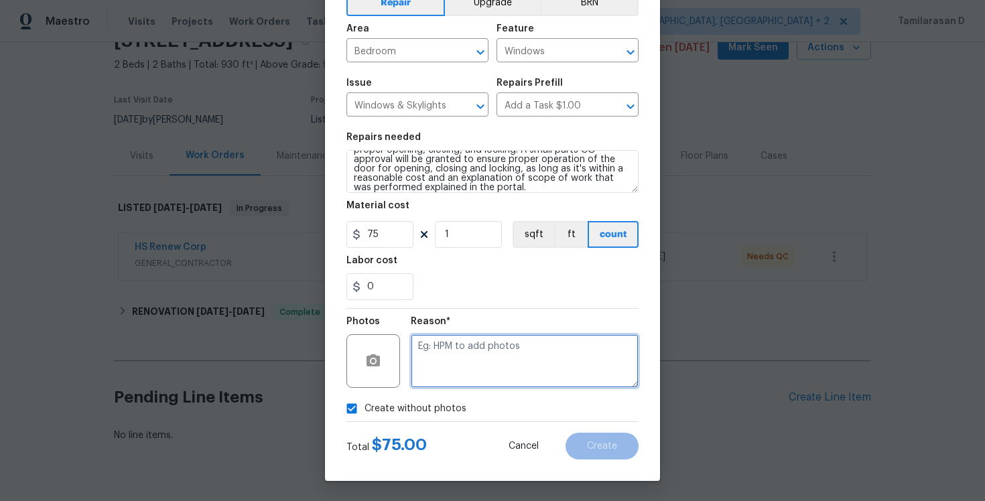
click at [452, 355] on textarea at bounding box center [525, 361] width 228 height 54
type textarea "n"
type textarea "N/A"
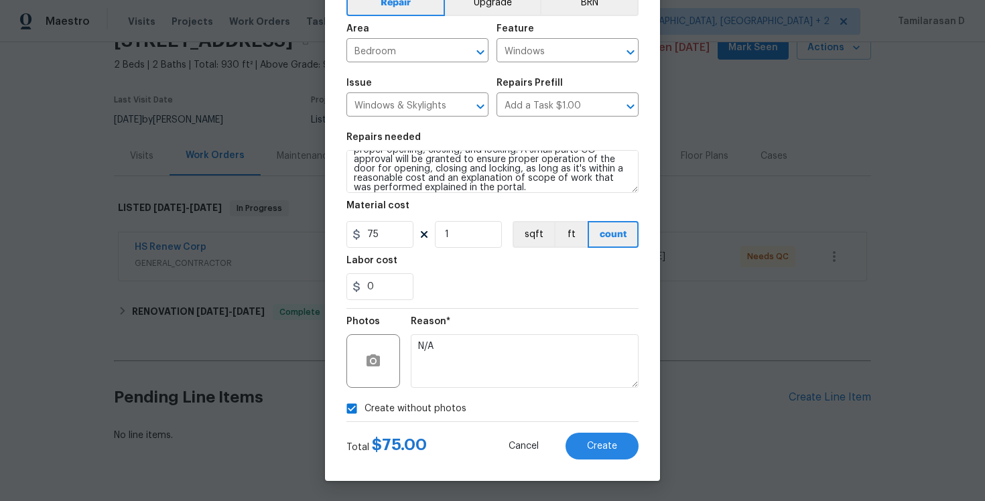
click at [588, 469] on div "Create Line Item Repair Upgrade BRN Area Bedroom ​ Feature Windows ​ Issue Wind…" at bounding box center [492, 212] width 335 height 537
click at [606, 437] on button "Create" at bounding box center [602, 446] width 73 height 27
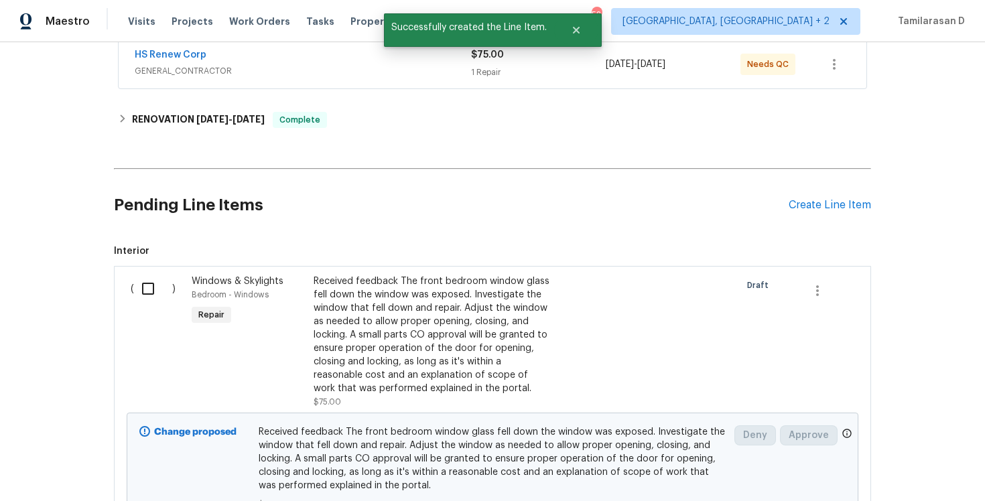
scroll to position [281, 0]
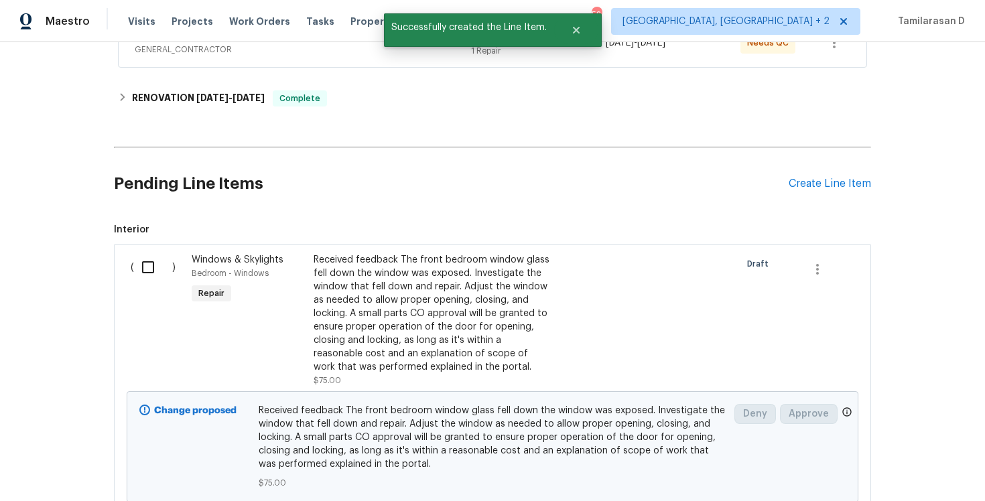
click at [151, 260] on input "checkbox" at bounding box center [153, 267] width 38 height 28
checkbox input "true"
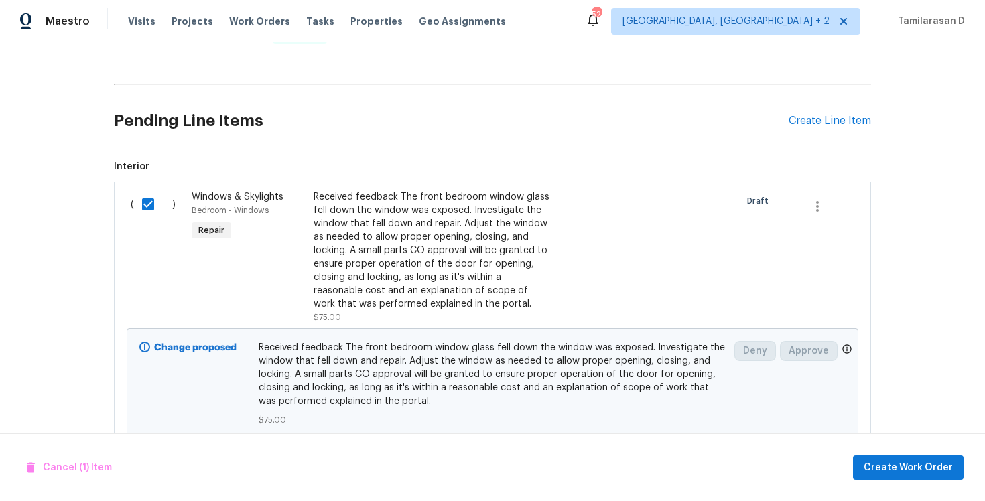
scroll to position [386, 0]
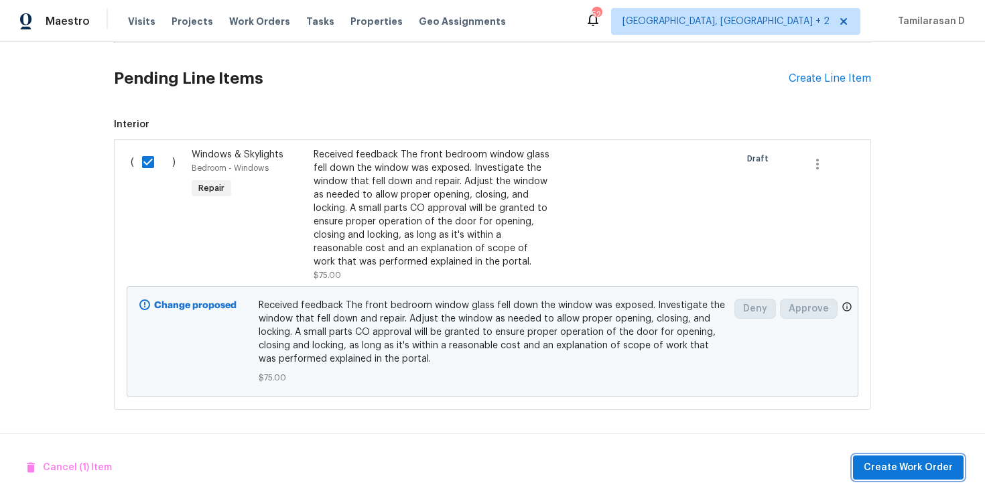
click at [941, 466] on span "Create Work Order" at bounding box center [908, 468] width 89 height 17
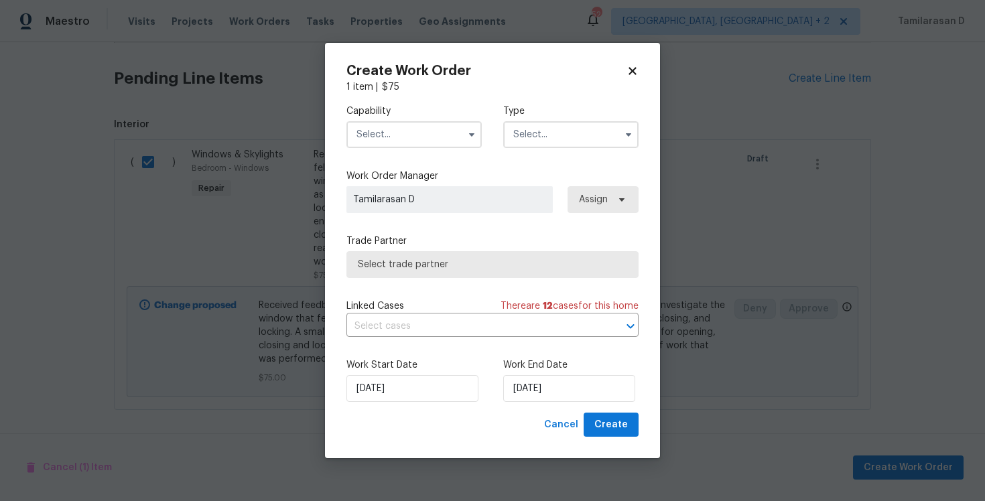
click at [548, 141] on input "text" at bounding box center [570, 134] width 135 height 27
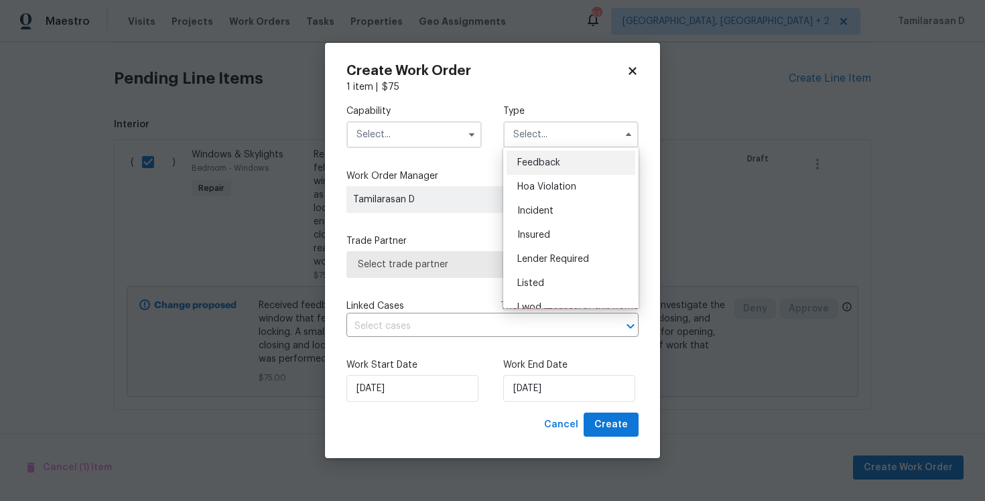
click at [531, 159] on span "Feedback" at bounding box center [538, 162] width 43 height 9
type input "Feedback"
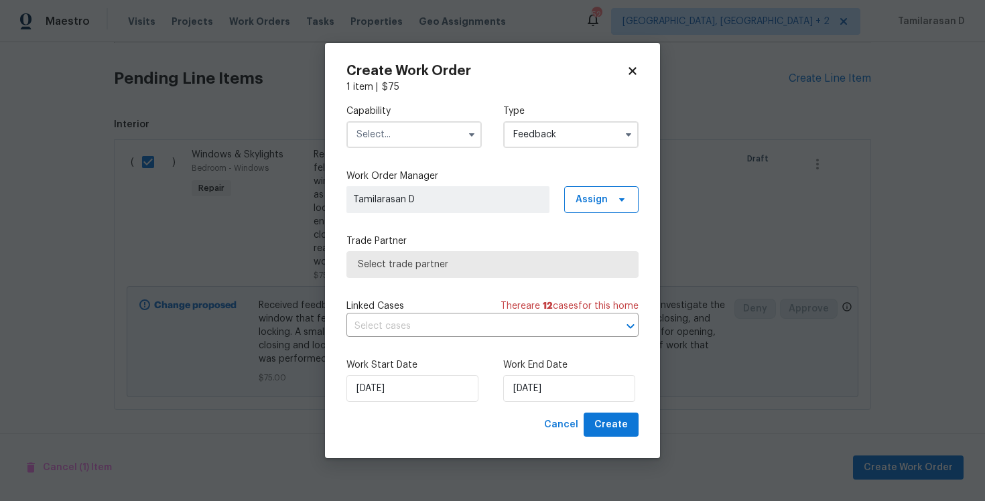
click at [405, 135] on input "text" at bounding box center [413, 134] width 135 height 27
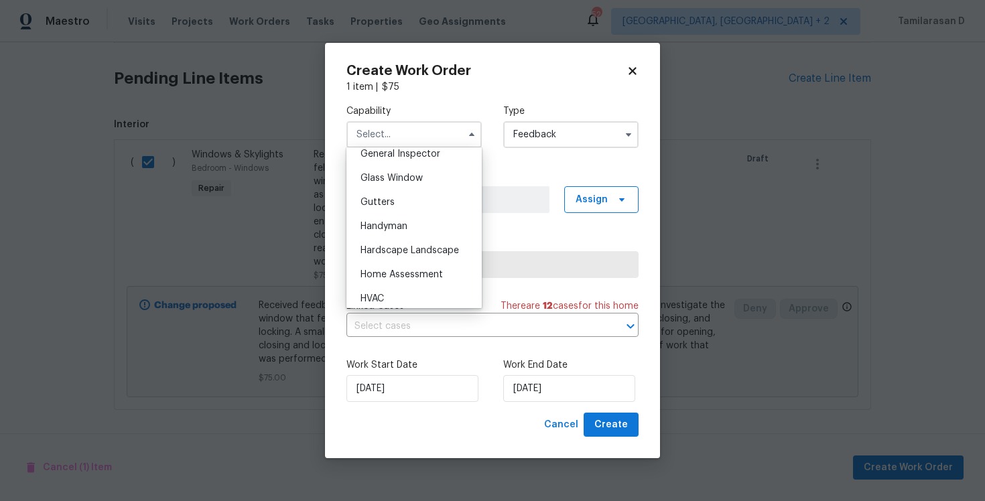
scroll to position [696, 0]
click at [389, 202] on span "Handyman" at bounding box center [384, 204] width 47 height 9
type input "Handyman"
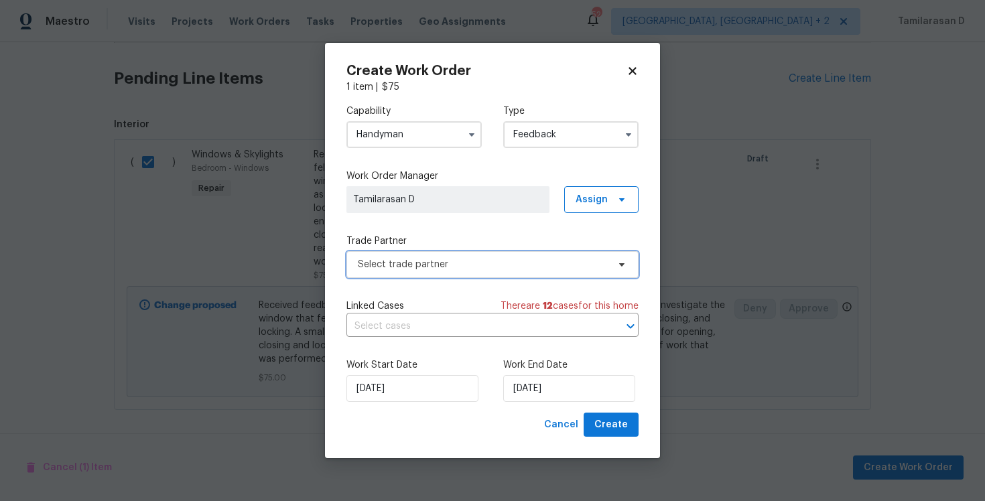
click at [407, 263] on span "Select trade partner" at bounding box center [483, 264] width 250 height 13
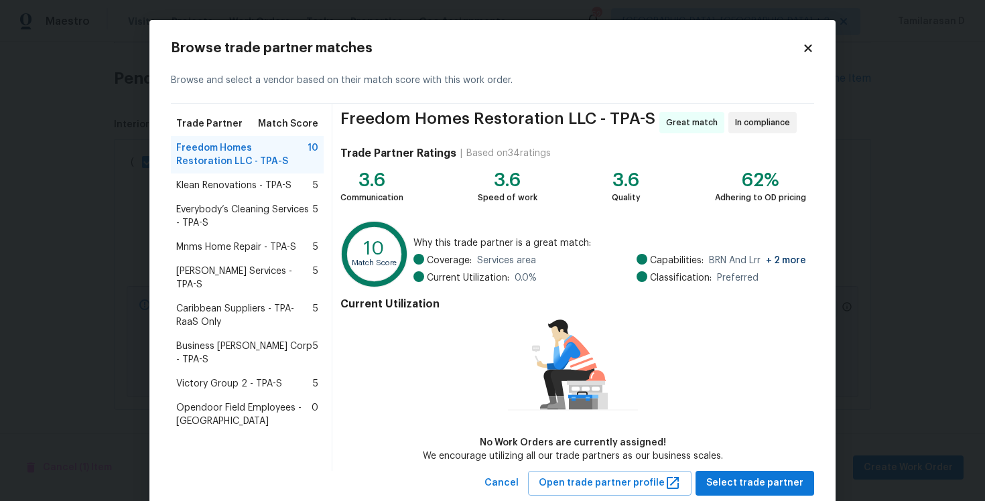
scroll to position [35, 0]
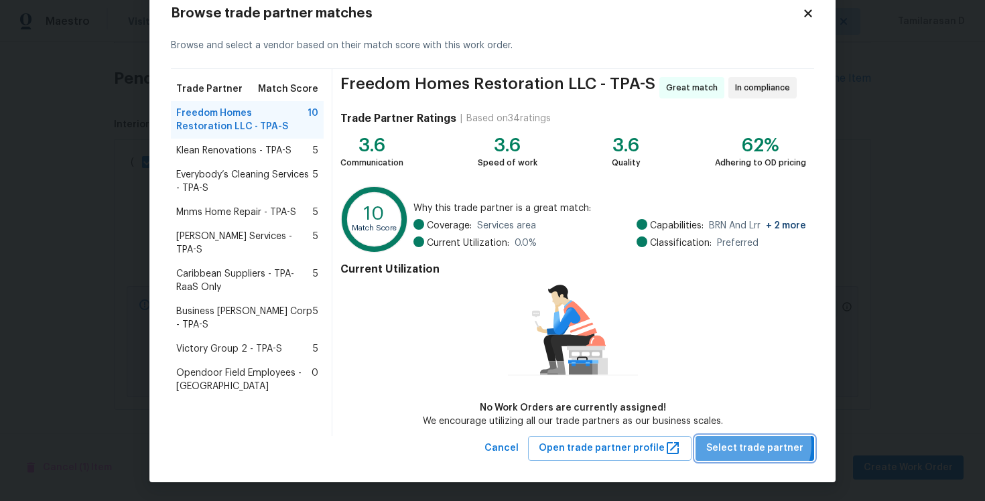
click at [759, 444] on span "Select trade partner" at bounding box center [754, 448] width 97 height 17
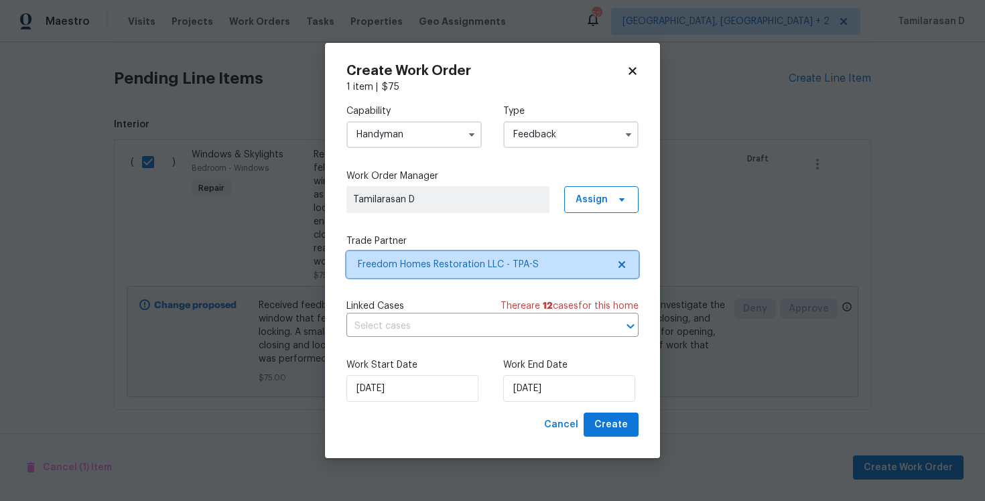
scroll to position [0, 0]
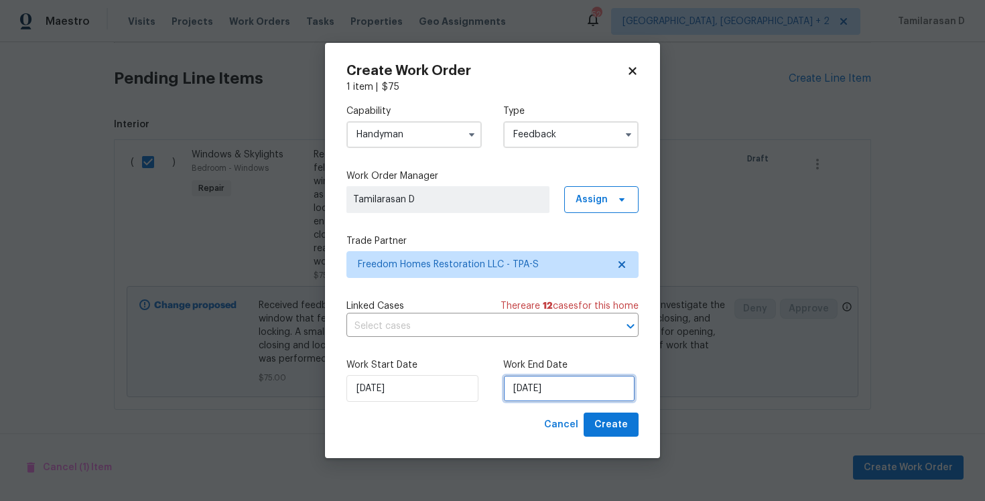
click at [545, 395] on input "[DATE]" at bounding box center [569, 388] width 132 height 27
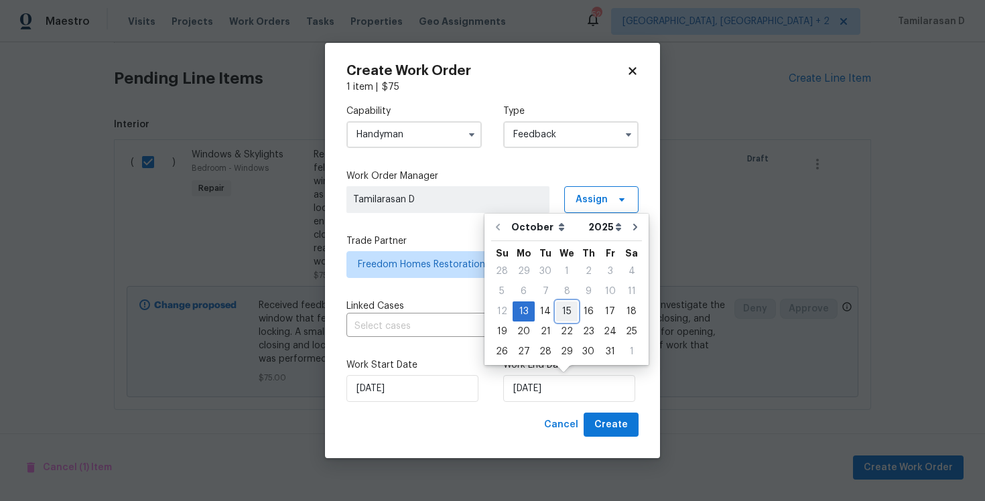
click at [564, 310] on div "15" at bounding box center [566, 311] width 21 height 19
type input "[DATE]"
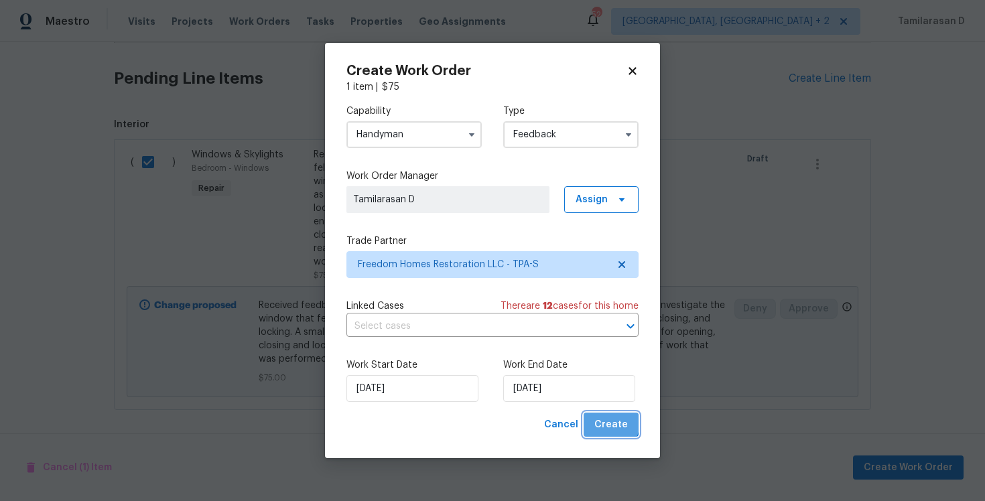
click at [604, 420] on span "Create" at bounding box center [611, 425] width 34 height 17
checkbox input "false"
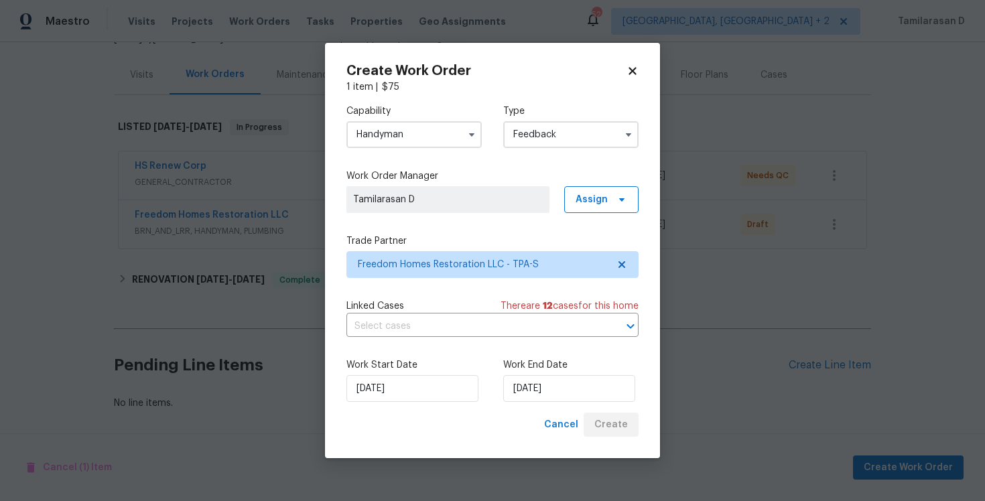
scroll to position [148, 0]
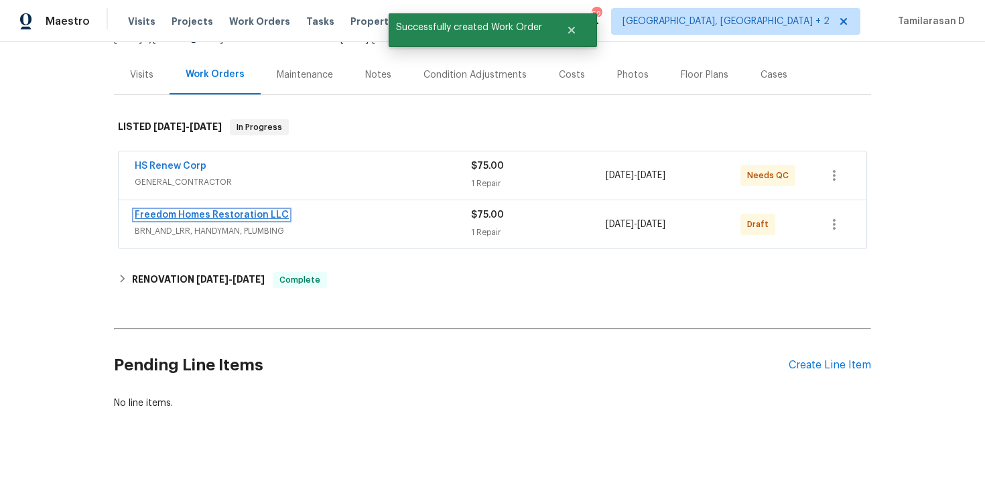
click at [197, 217] on link "Freedom Homes Restoration LLC" at bounding box center [212, 214] width 154 height 9
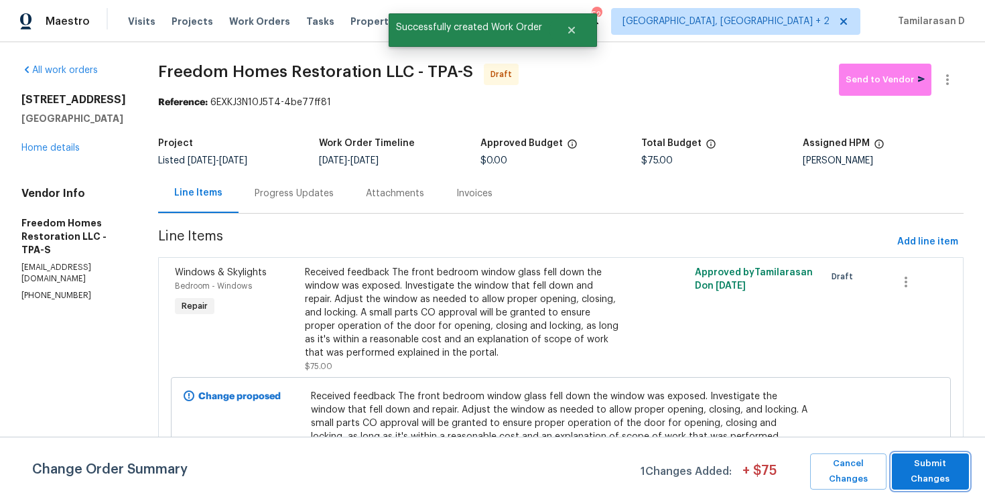
click at [910, 476] on span "Submit Changes" at bounding box center [931, 471] width 64 height 31
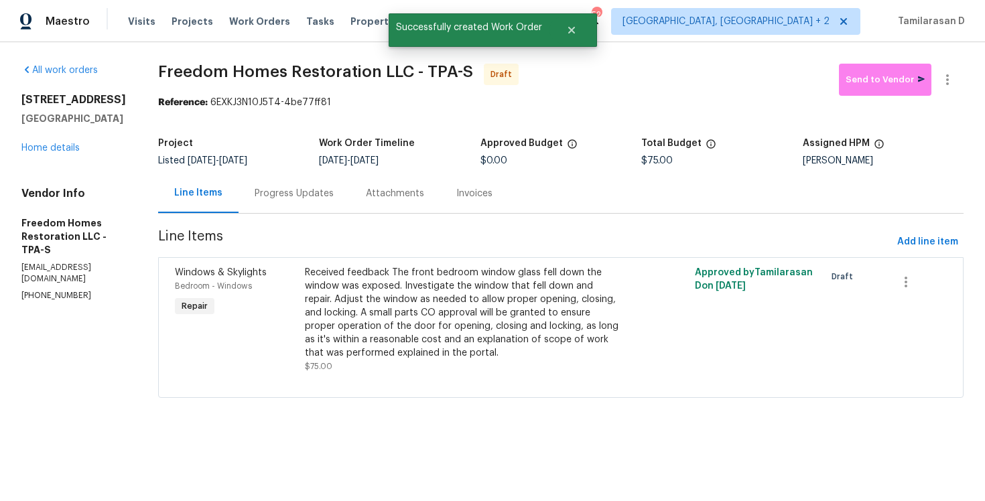
click at [281, 198] on div "Progress Updates" at bounding box center [294, 193] width 79 height 13
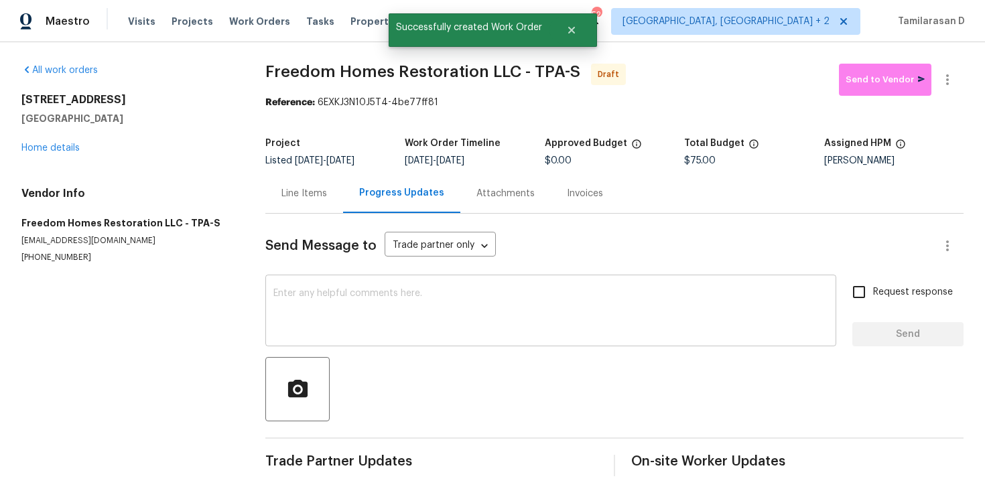
click at [304, 319] on textarea at bounding box center [550, 312] width 555 height 47
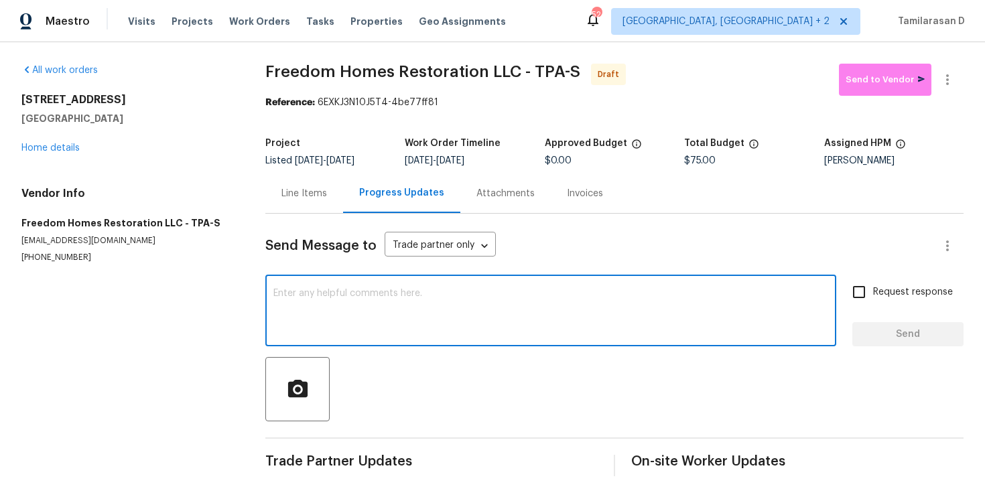
paste textarea "Hey, this is Tamil from Opendoor. I’m confirming you received the WO for the pr…"
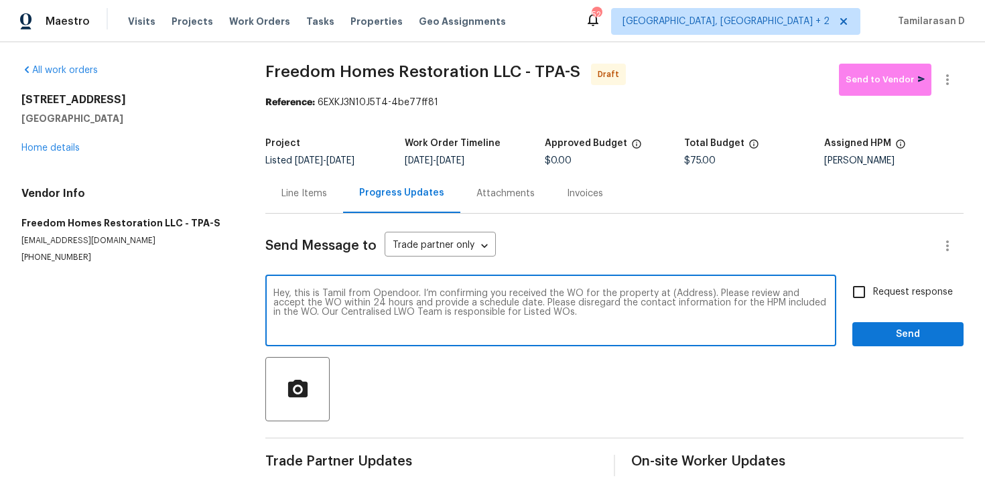
click at [679, 294] on textarea "Hey, this is Tamil from Opendoor. I’m confirming you received the WO for the pr…" at bounding box center [550, 312] width 555 height 47
paste textarea "2131 Ridge Rd S Apt 80, Largo, FL 33778"
type textarea "Hey, this is Tamil from Opendoor. I’m confirming you received the WO for the pr…"
click at [850, 296] on input "Request response" at bounding box center [859, 292] width 28 height 28
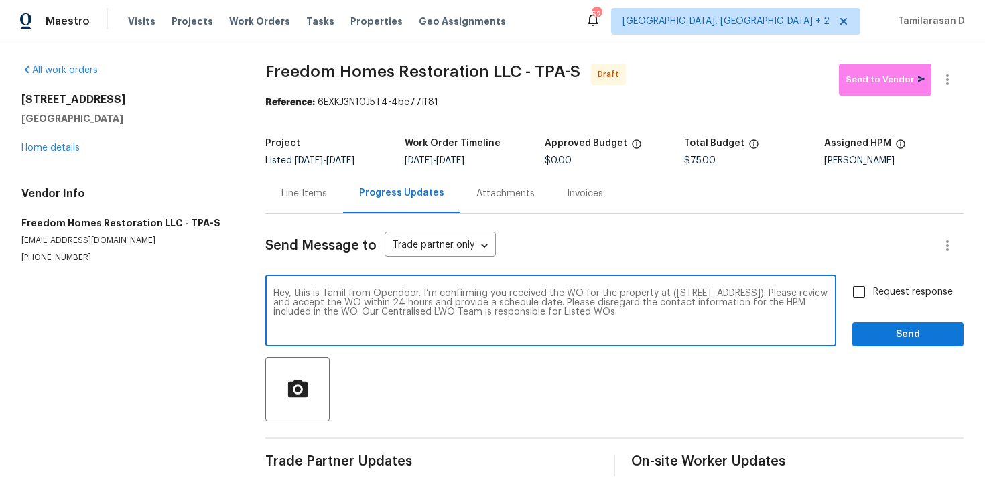
checkbox input "true"
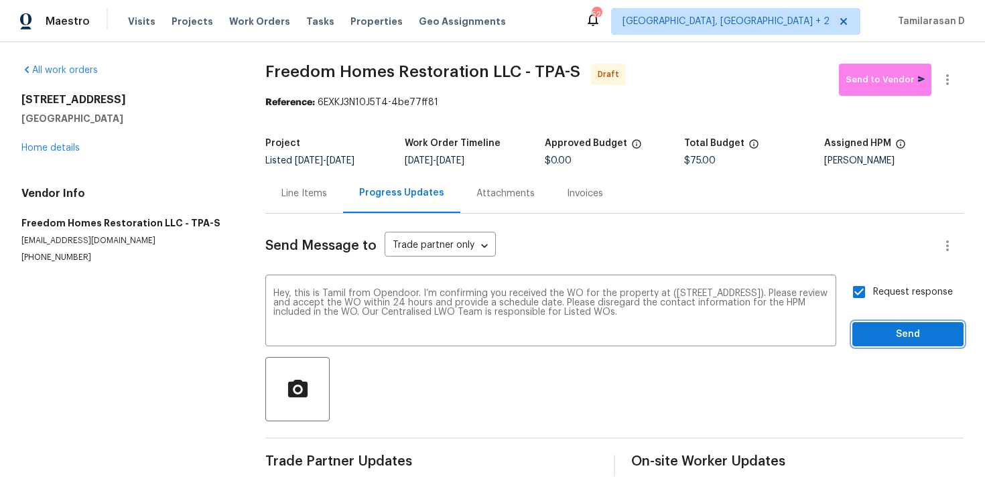
click at [896, 341] on span "Send" at bounding box center [908, 334] width 90 height 17
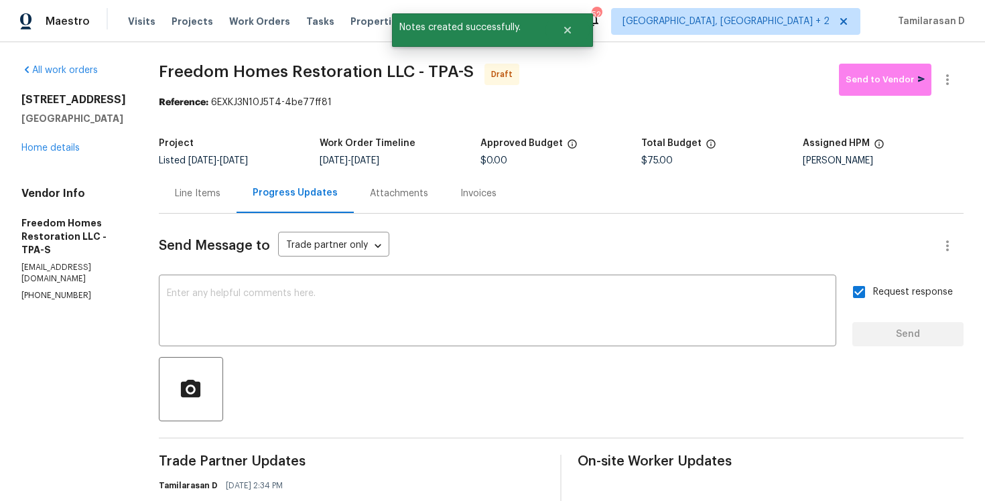
scroll to position [89, 0]
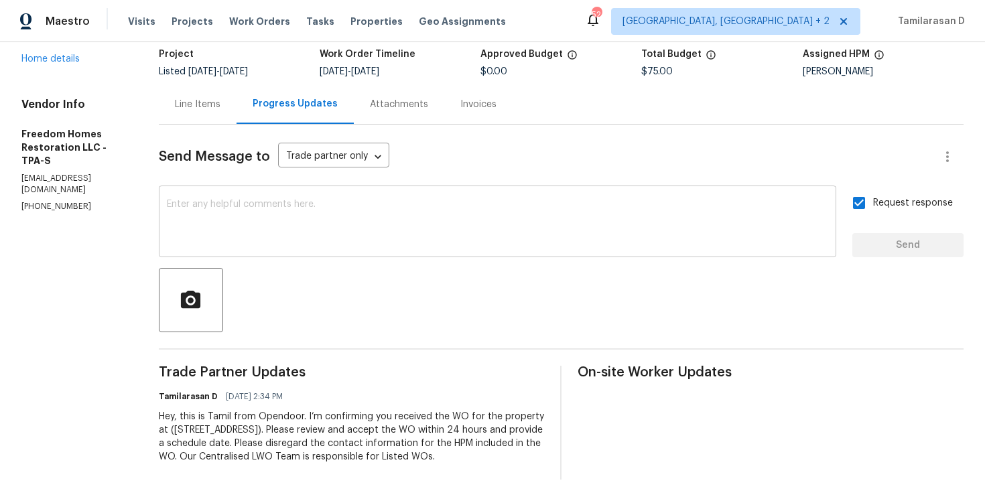
click at [258, 242] on textarea at bounding box center [497, 223] width 661 height 47
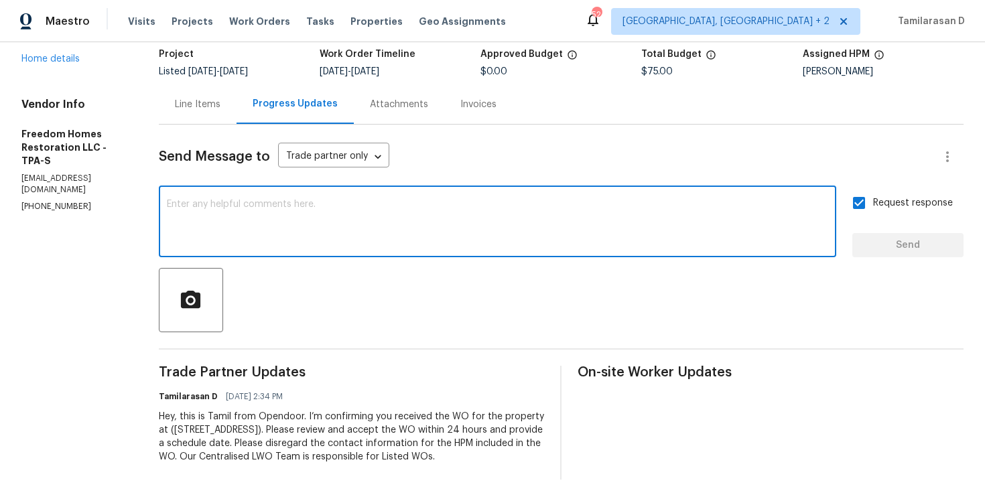
paste textarea "Attention All Work Orders must include before-photos (both close-up and wide-an…"
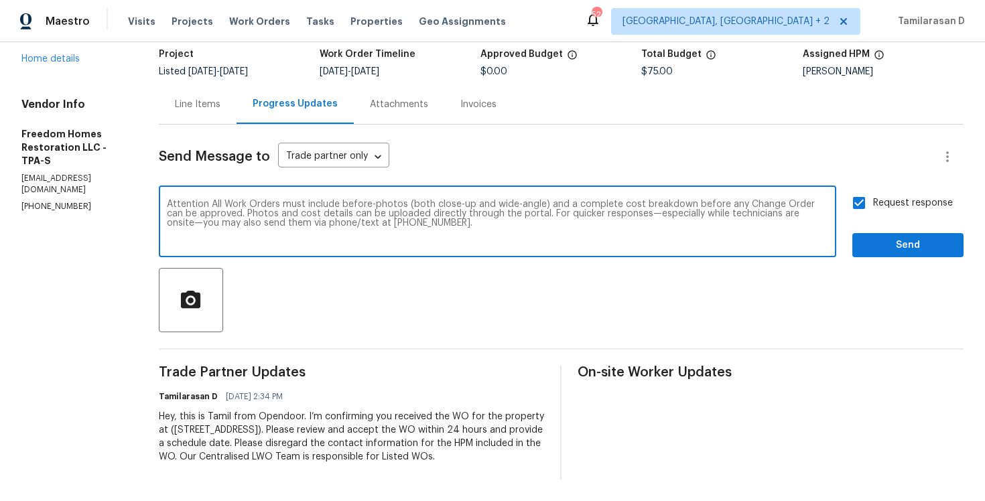
type textarea "Attention All Work Orders must include before-photos (both close-up and wide-an…"
click at [884, 249] on span "Send" at bounding box center [908, 245] width 90 height 17
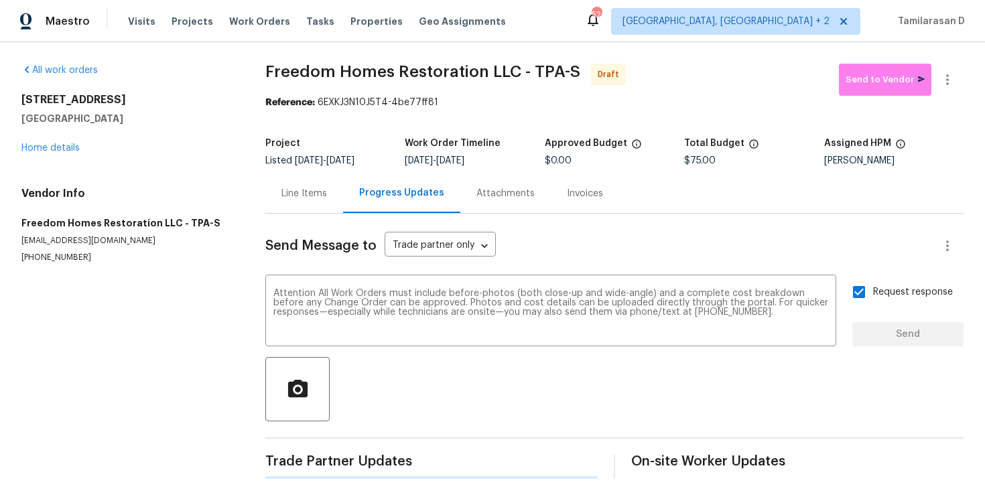
scroll to position [0, 0]
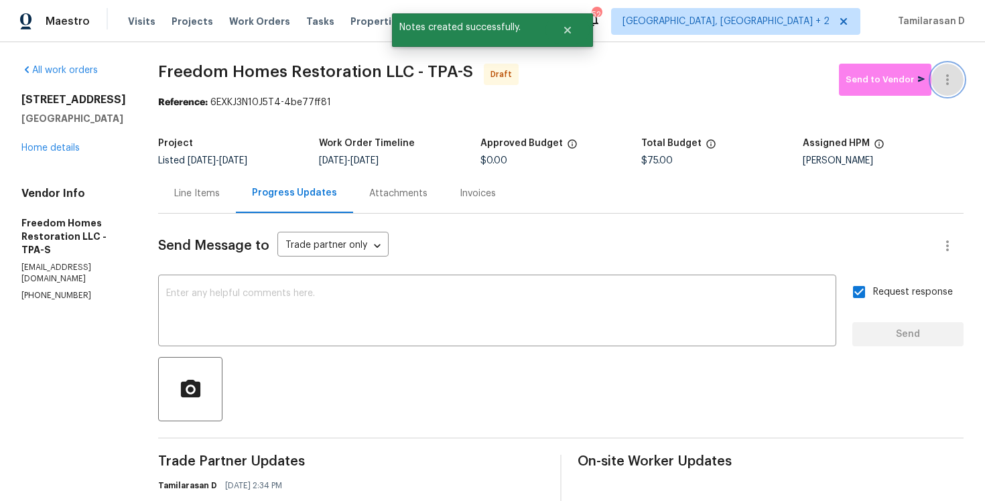
click at [948, 78] on icon "button" at bounding box center [948, 80] width 16 height 16
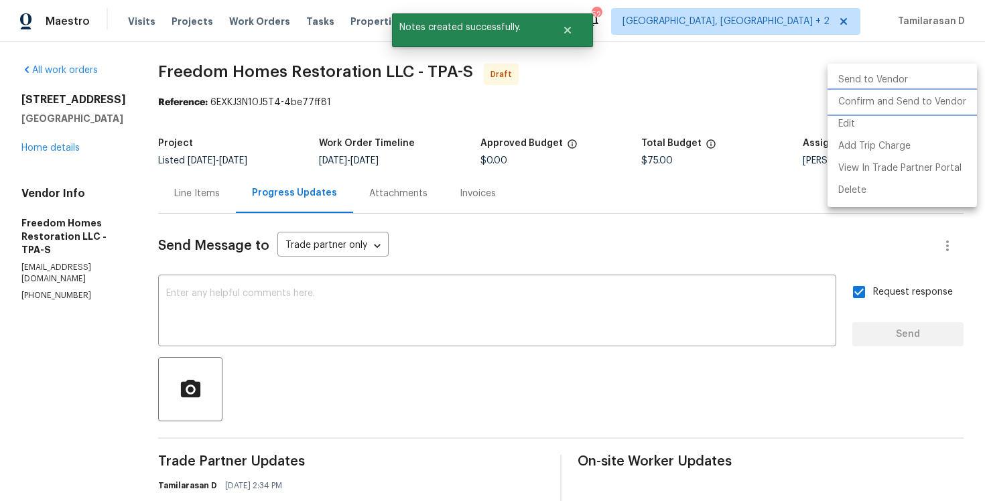
click at [872, 101] on li "Confirm and Send to Vendor" at bounding box center [902, 102] width 149 height 22
click at [663, 107] on div at bounding box center [492, 250] width 985 height 501
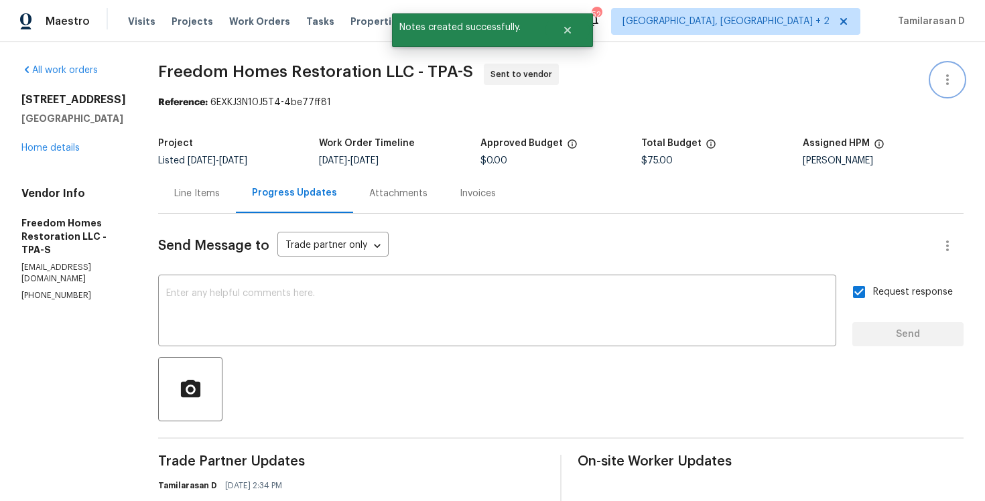
click at [149, 86] on div "Edit Add Trip Charge View In Trade Partner Portal Delete" at bounding box center [492, 250] width 985 height 501
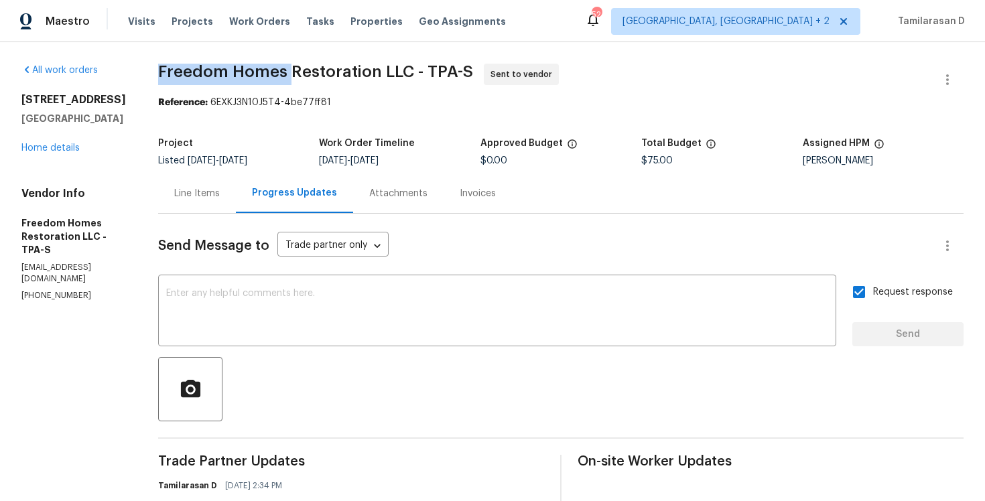
drag, startPoint x: 162, startPoint y: 68, endPoint x: 292, endPoint y: 74, distance: 130.2
click at [292, 74] on span "Freedom Homes Restoration LLC - TPA-S" at bounding box center [315, 72] width 315 height 16
copy span "Freedom Homes"
click at [206, 45] on div "All work orders 2131 Ridge Rd S Apt 80 Largo, FL 33778 Home details Vendor Info…" at bounding box center [492, 369] width 985 height 654
click at [191, 67] on span "Freedom Homes Restoration LLC - TPA-S" at bounding box center [315, 72] width 315 height 16
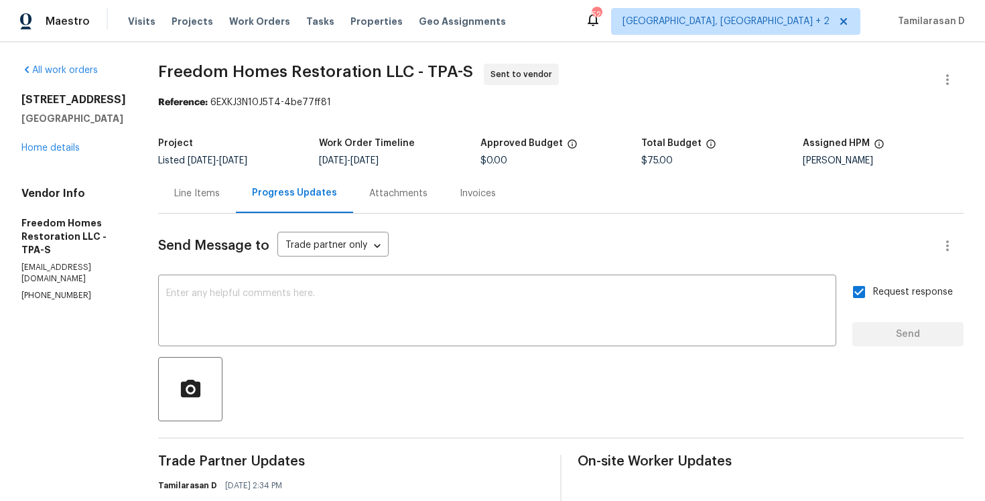
scroll to position [195, 0]
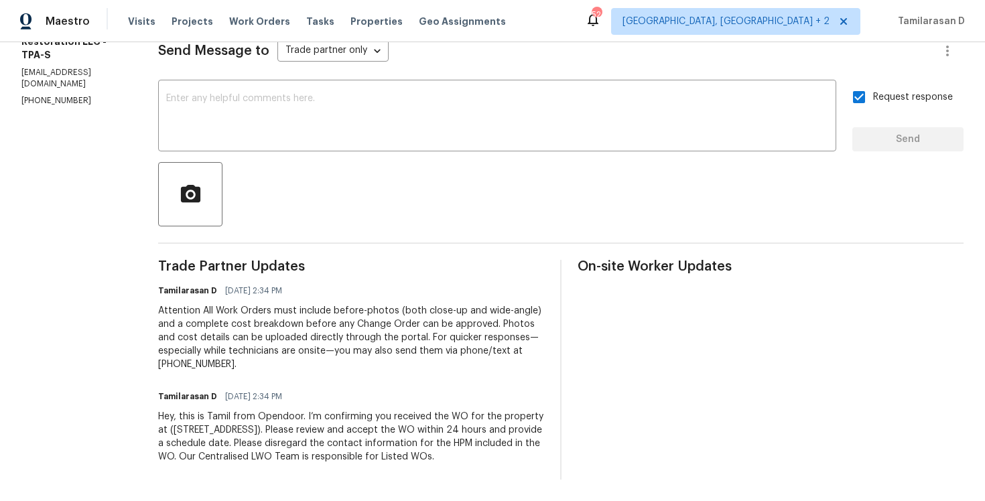
click at [249, 373] on div "Trade Partner Updates Tamilarasan D 10/13/2025 2:34 PM Attention All Work Order…" at bounding box center [351, 370] width 386 height 220
click at [182, 373] on div "Trade Partner Updates Tamilarasan D 10/13/2025 2:34 PM Attention All Work Order…" at bounding box center [351, 370] width 386 height 220
click at [178, 375] on div "Trade Partner Updates Tamilarasan D 10/13/2025 2:34 PM Attention All Work Order…" at bounding box center [351, 370] width 386 height 220
click at [174, 379] on div "Trade Partner Updates Tamilarasan D 10/13/2025 2:34 PM Attention All Work Order…" at bounding box center [351, 370] width 386 height 220
click at [180, 373] on div "Trade Partner Updates Tamilarasan D 10/13/2025 2:34 PM Attention All Work Order…" at bounding box center [351, 370] width 386 height 220
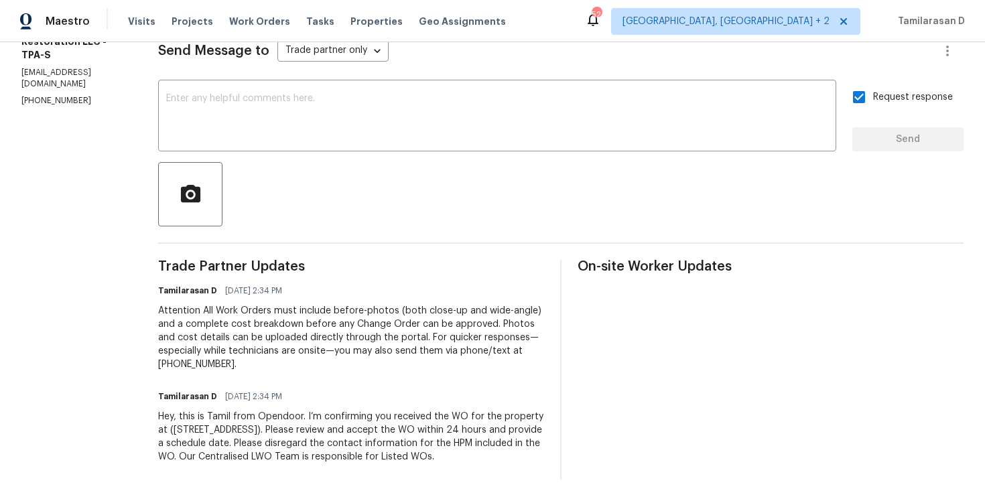
click at [174, 375] on div "Trade Partner Updates Tamilarasan D 10/13/2025 2:34 PM Attention All Work Order…" at bounding box center [351, 370] width 386 height 220
click at [176, 244] on div "Send Message to Trade partner only Trade partner only ​ x ​ Request response Se…" at bounding box center [561, 249] width 806 height 461
